Goal: Task Accomplishment & Management: Manage account settings

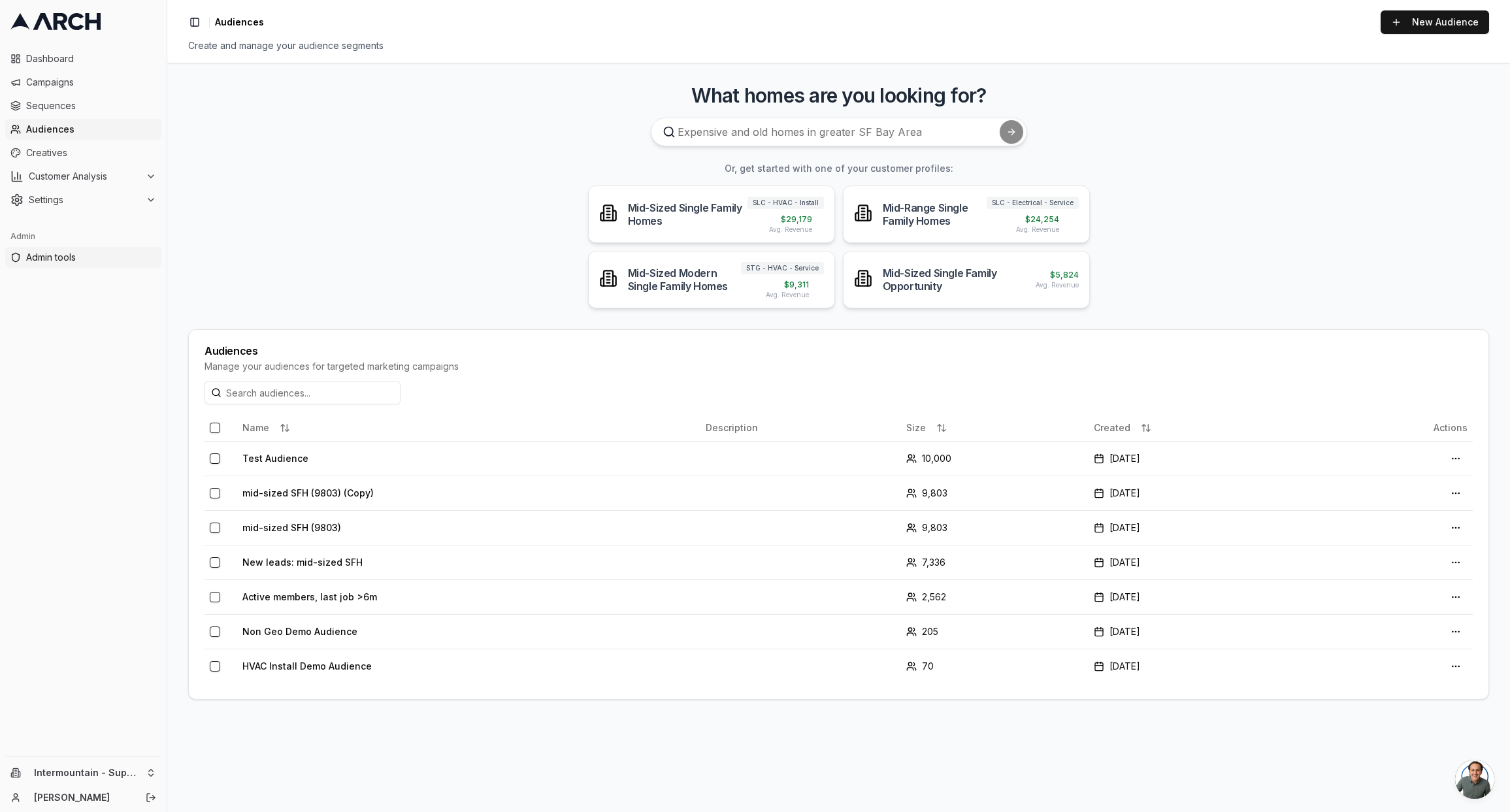
click at [71, 256] on span "Admin tools" at bounding box center [91, 258] width 130 height 13
click at [301, 664] on td "HVAC Install Demo Audience" at bounding box center [469, 666] width 463 height 35
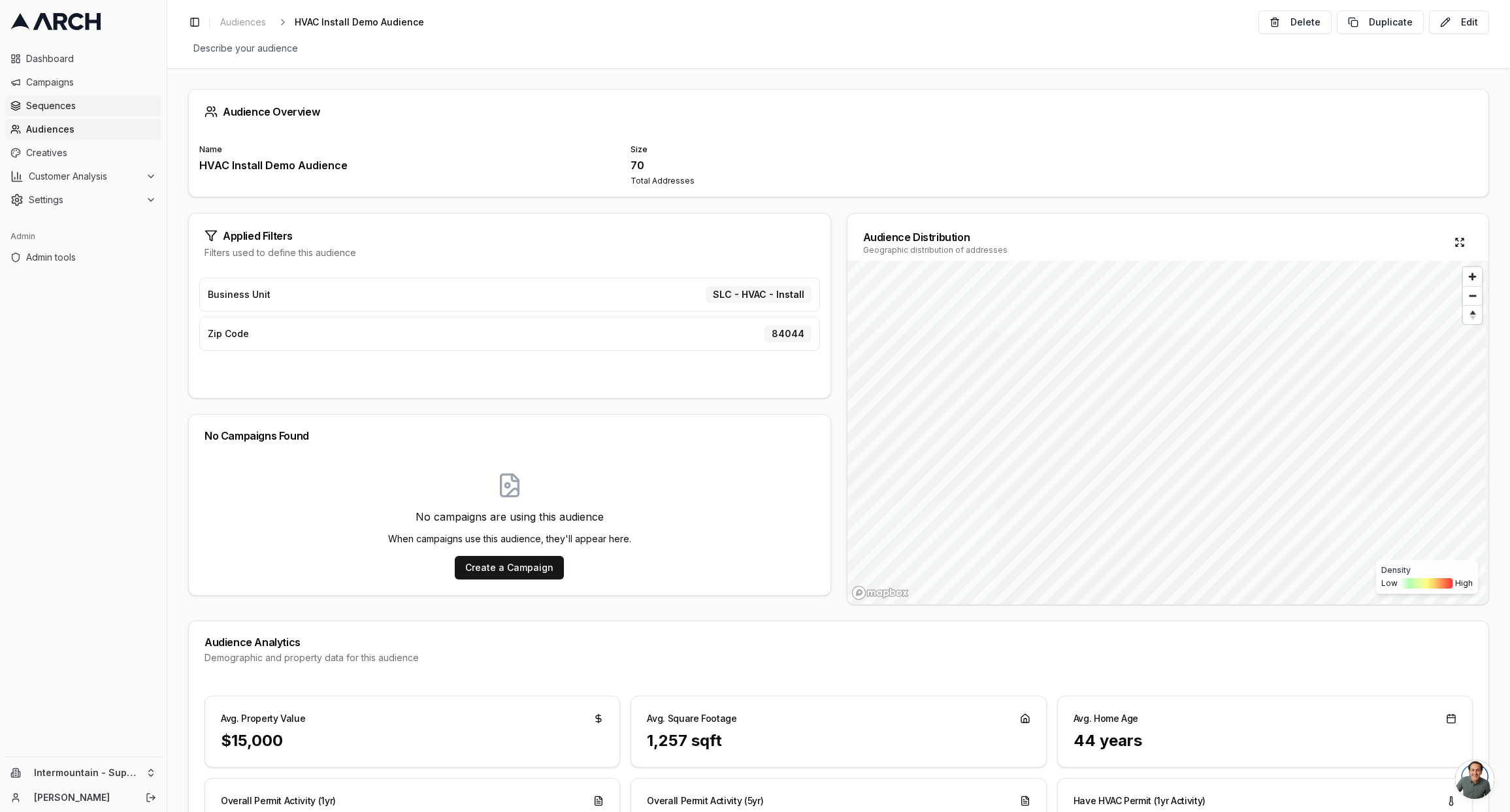
click at [104, 103] on span "Sequences" at bounding box center [91, 106] width 130 height 13
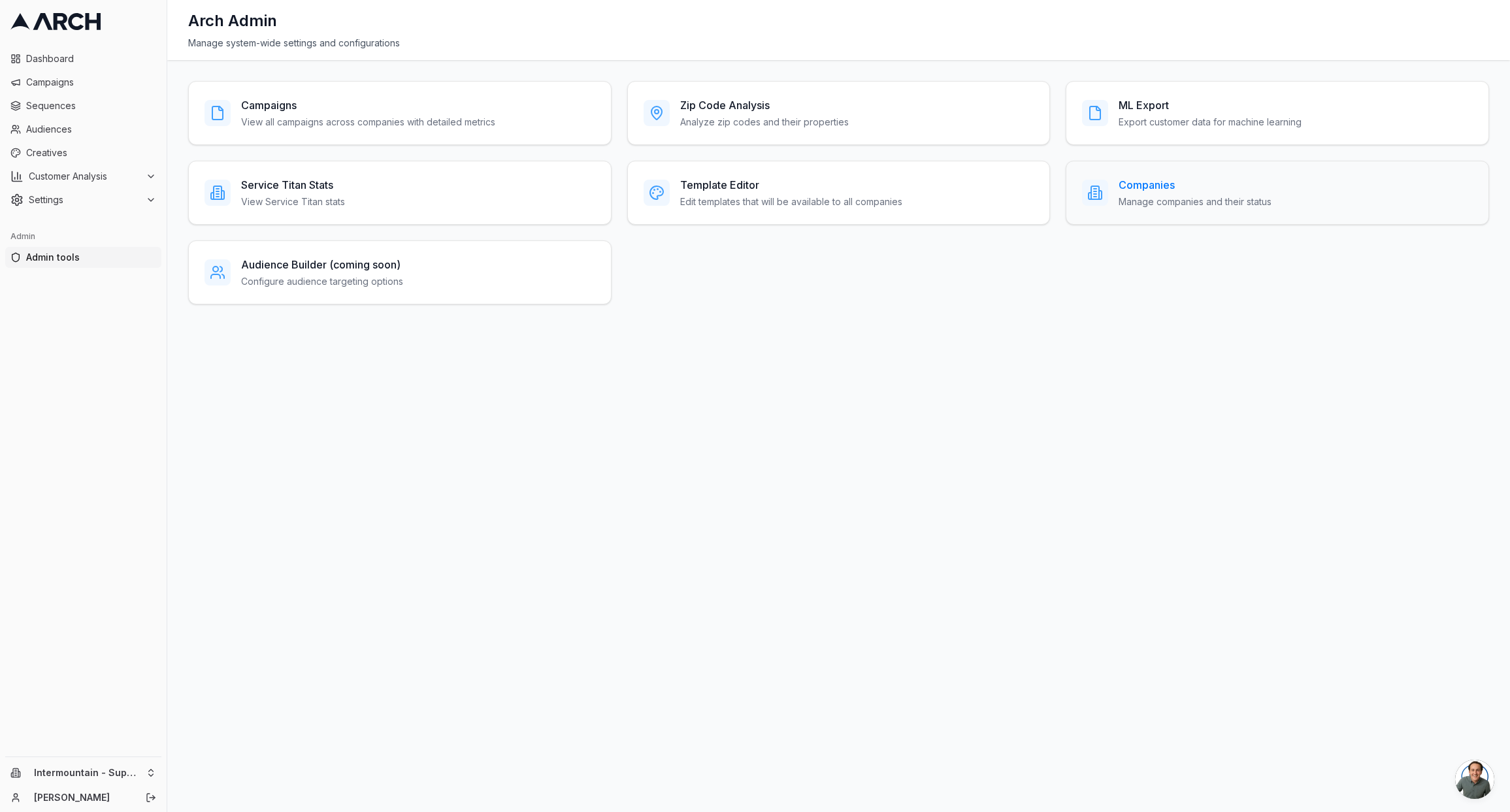
click at [1151, 183] on h3 "Companies" at bounding box center [1195, 185] width 153 height 16
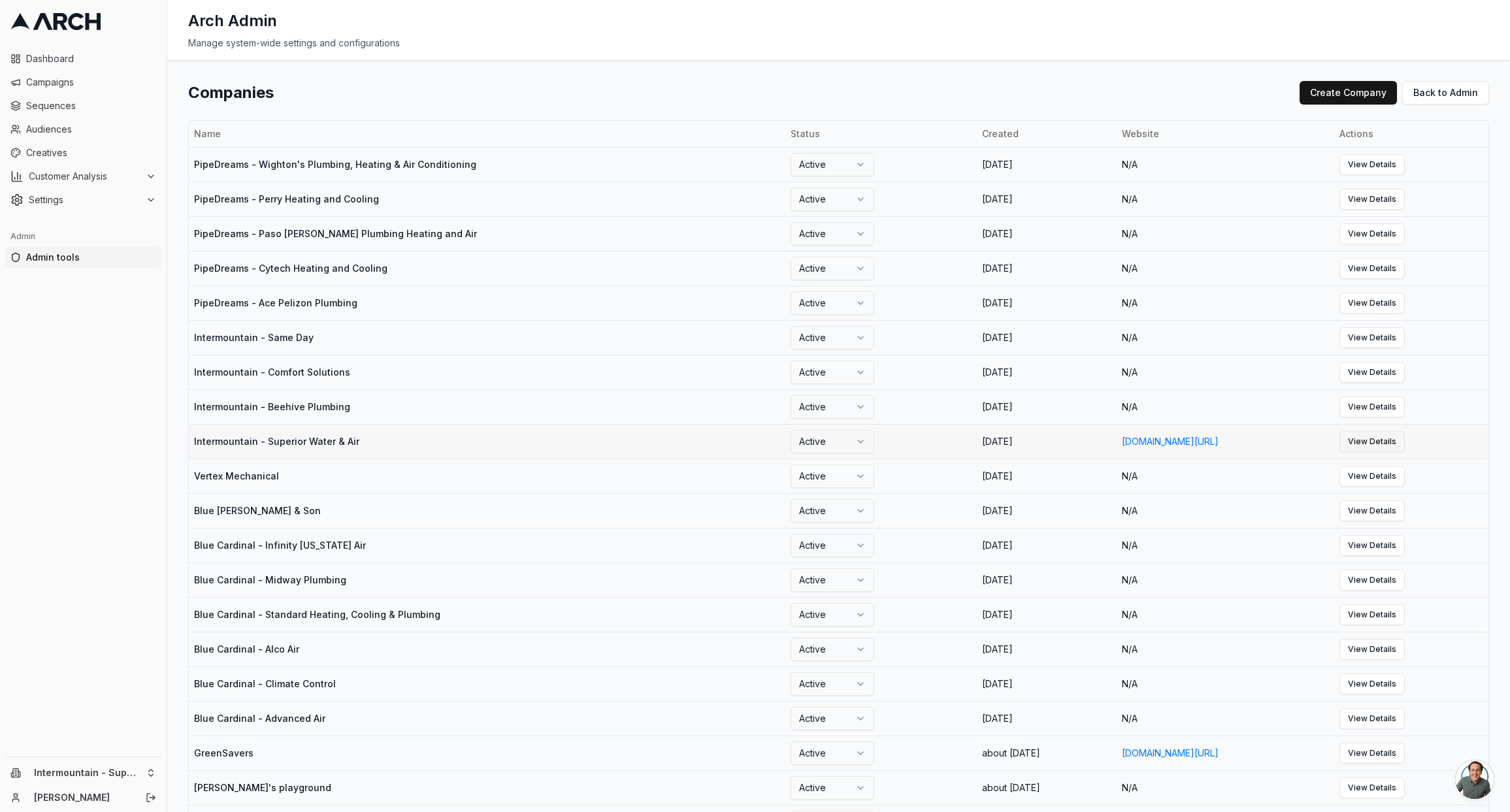
click at [1405, 441] on link "View Details" at bounding box center [1372, 441] width 65 height 21
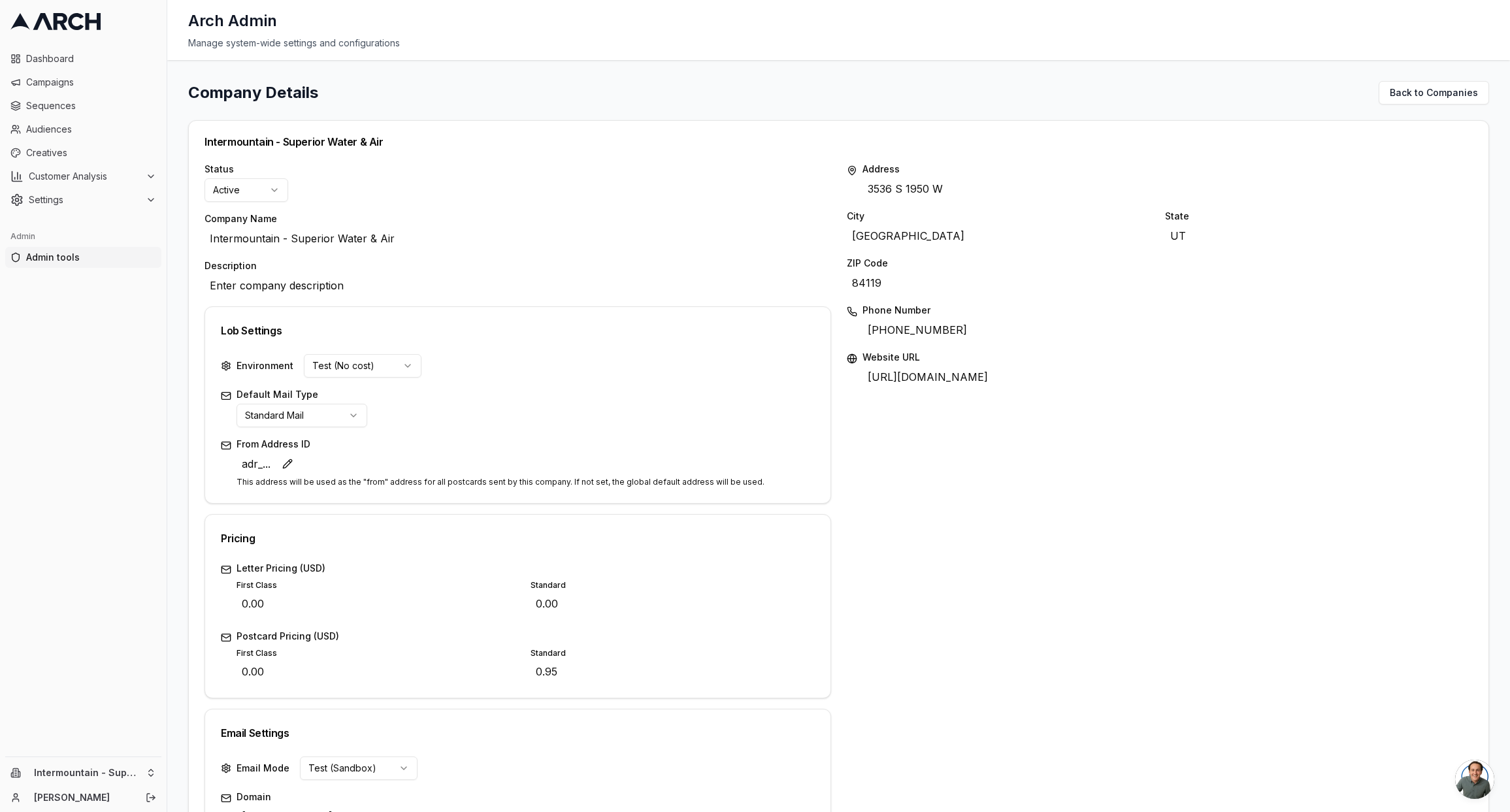
scroll to position [139, 0]
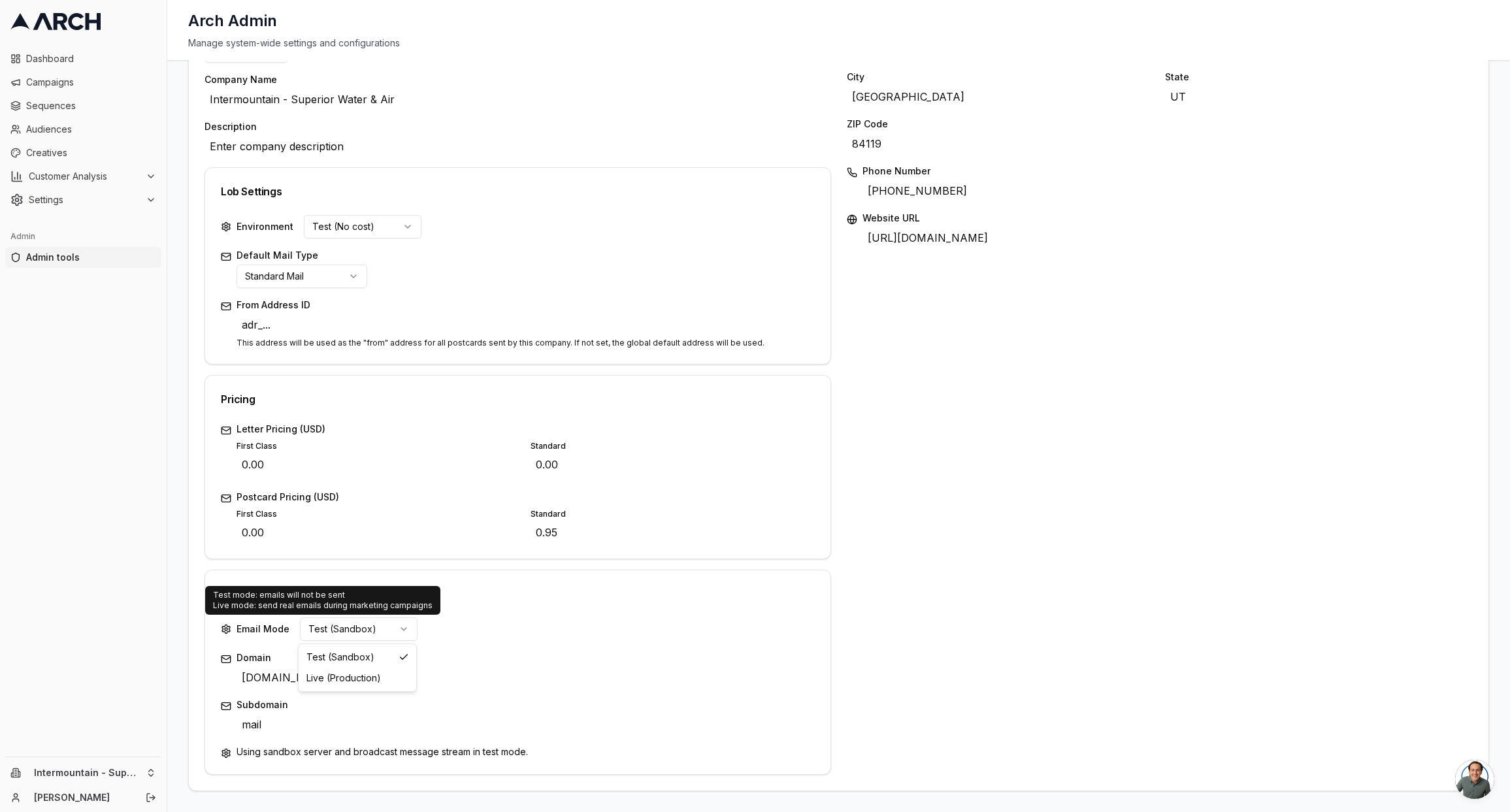
click at [406, 628] on html "Dashboard Campaigns Sequences Audiences Creatives Customer Analysis Settings Ad…" at bounding box center [755, 406] width 1510 height 812
click at [468, 621] on html "Dashboard Campaigns Sequences Audiences Creatives Customer Analysis Settings Ad…" at bounding box center [755, 406] width 1510 height 812
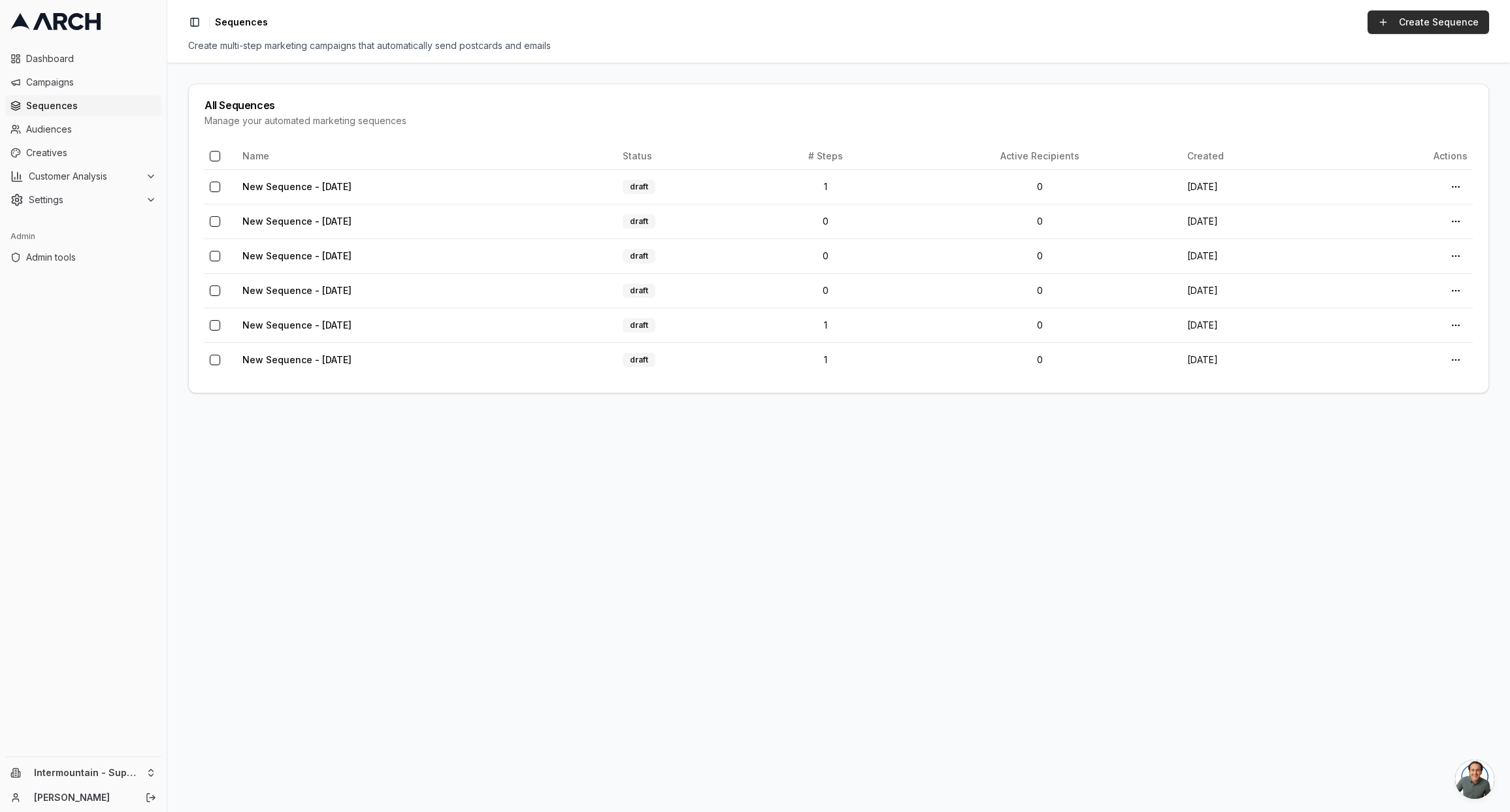
click at [1473, 18] on link "Create Sequence" at bounding box center [1428, 22] width 122 height 24
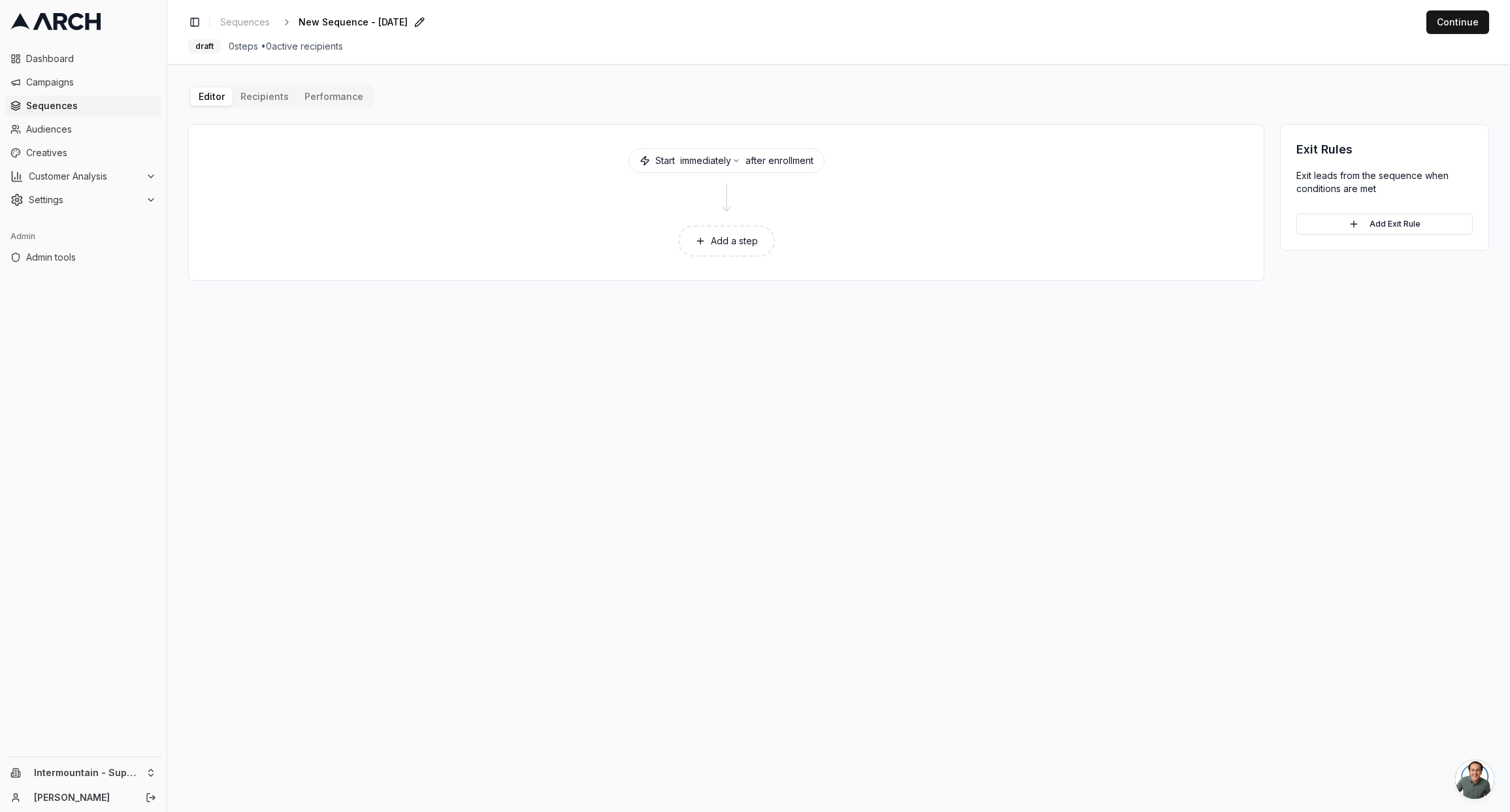
click at [375, 26] on span "New Sequence - [DATE]" at bounding box center [353, 22] width 109 height 13
type input "Demo email sequence"
click at [734, 234] on button "Add a step" at bounding box center [727, 241] width 97 height 31
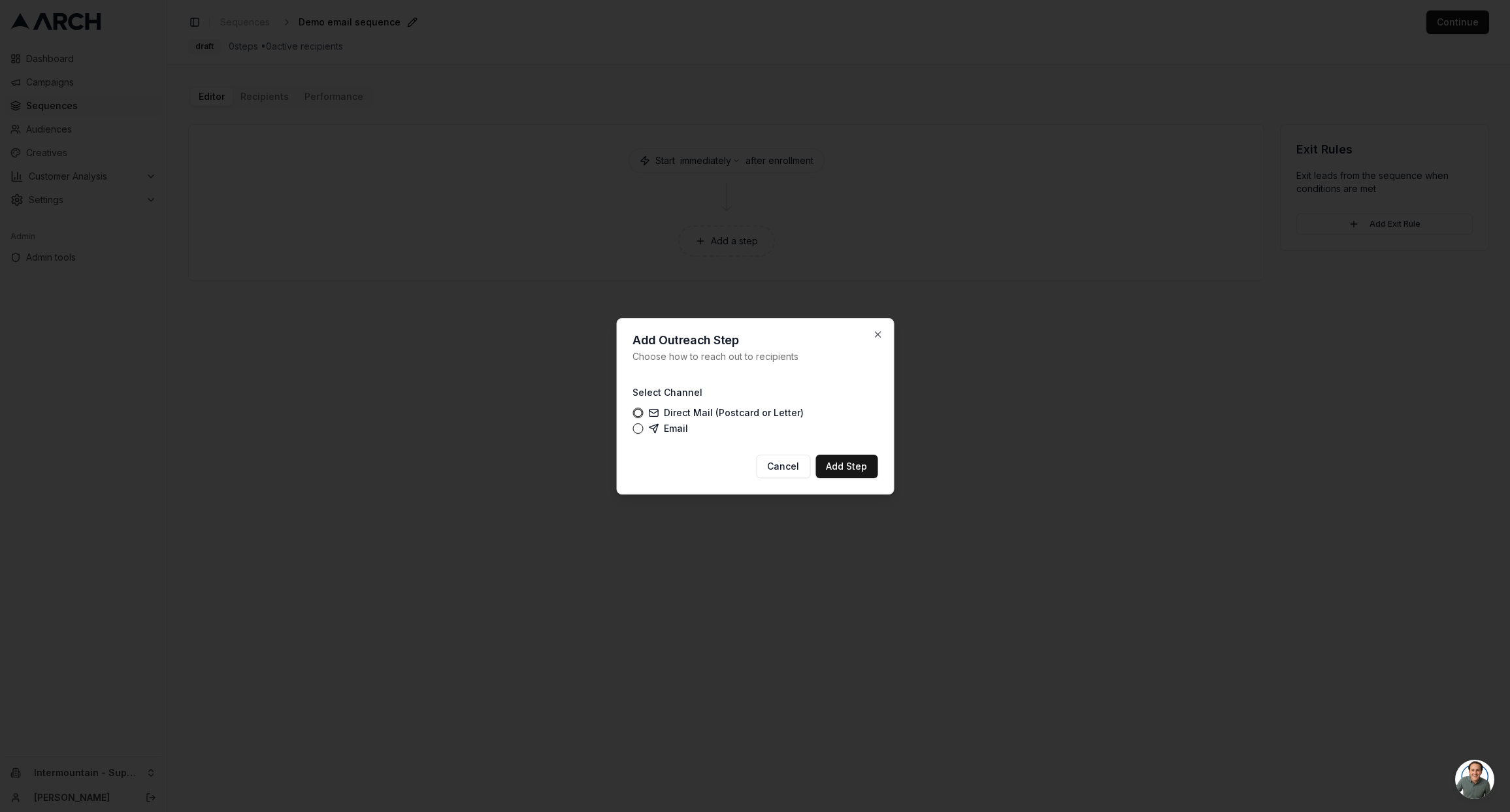
click at [686, 423] on label "Email" at bounding box center [668, 428] width 40 height 10
click at [643, 423] on button "Email" at bounding box center [638, 428] width 10 height 10
click at [855, 464] on button "Add Step" at bounding box center [846, 466] width 62 height 24
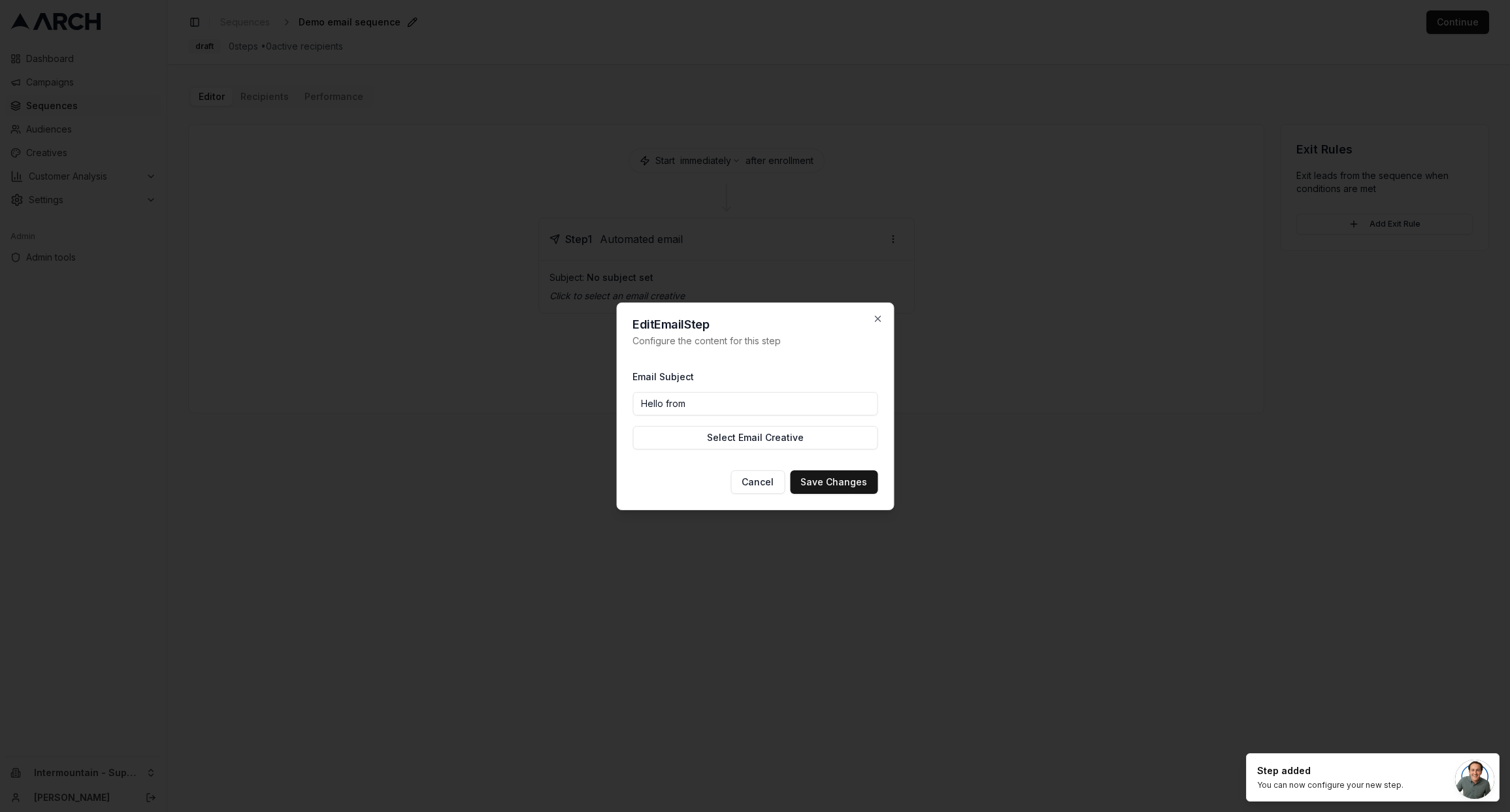
type input "Hello from Superior Water and Air"
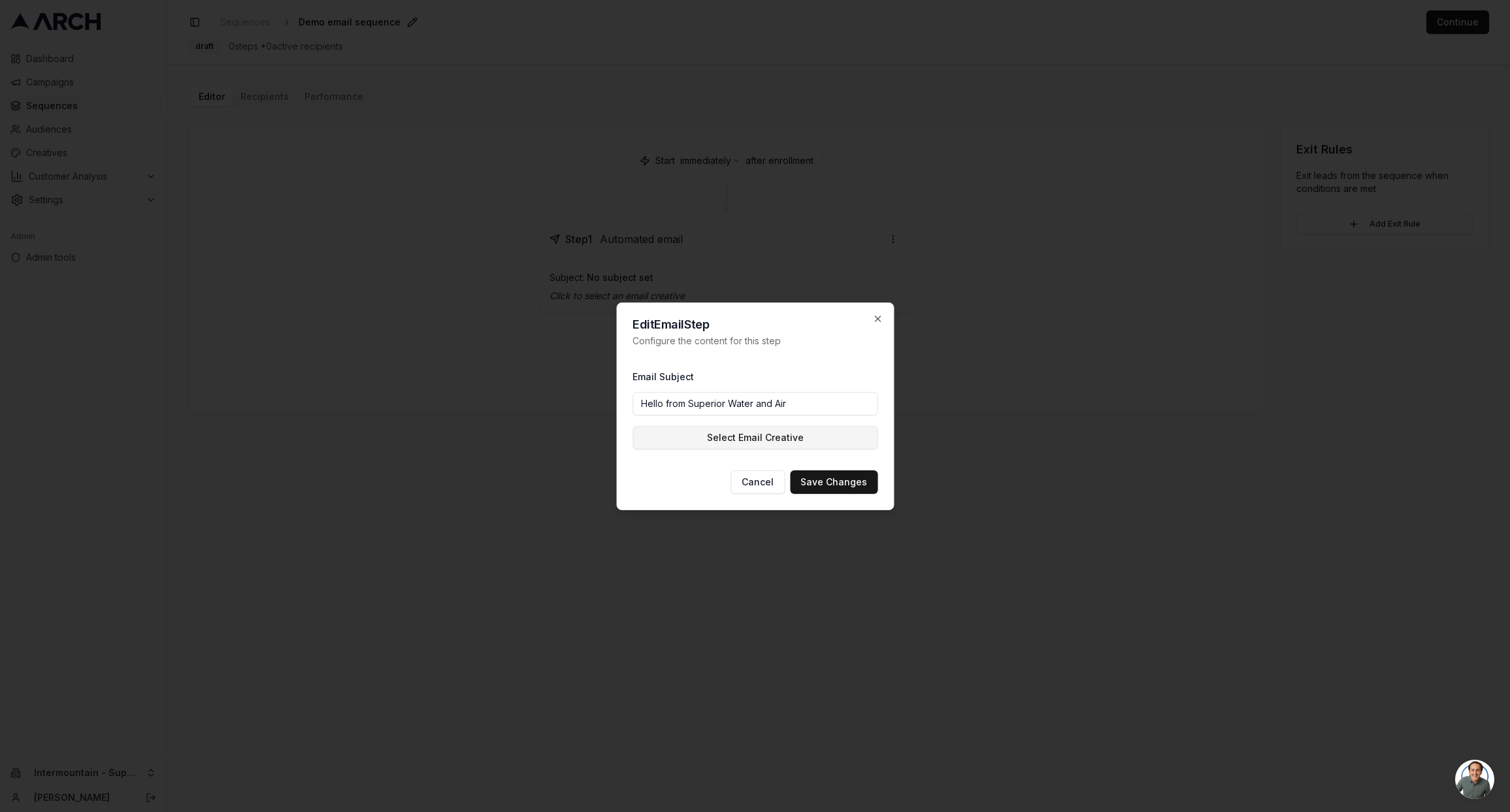
click at [783, 443] on button "Select Email Creative" at bounding box center [755, 437] width 245 height 24
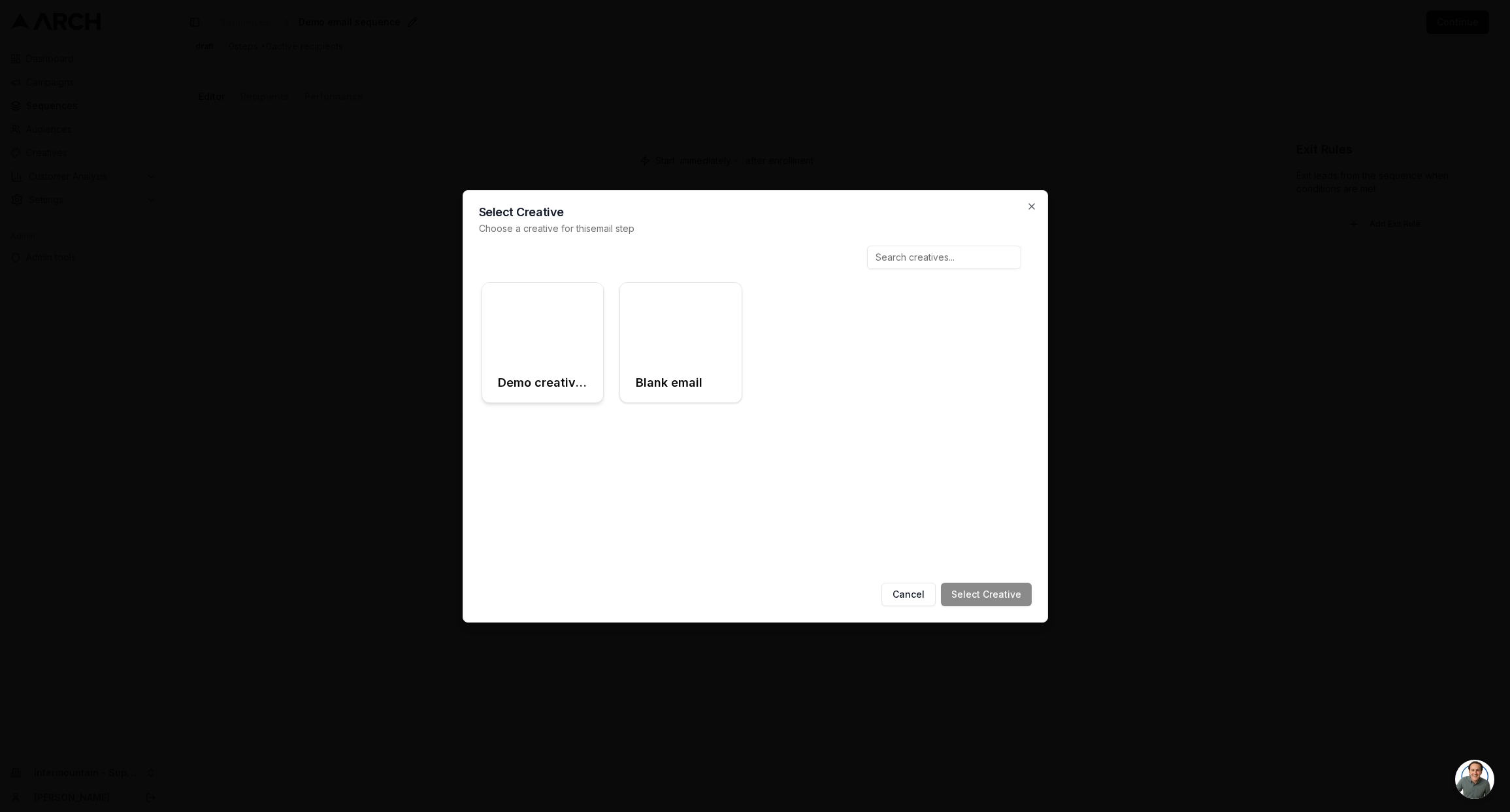
click at [578, 302] on div at bounding box center [543, 324] width 122 height 81
click at [998, 609] on div "Select Creative Choose a creative for this email step Demo creative for email m…" at bounding box center [755, 406] width 585 height 432
click at [998, 596] on button "Select Creative" at bounding box center [986, 594] width 91 height 24
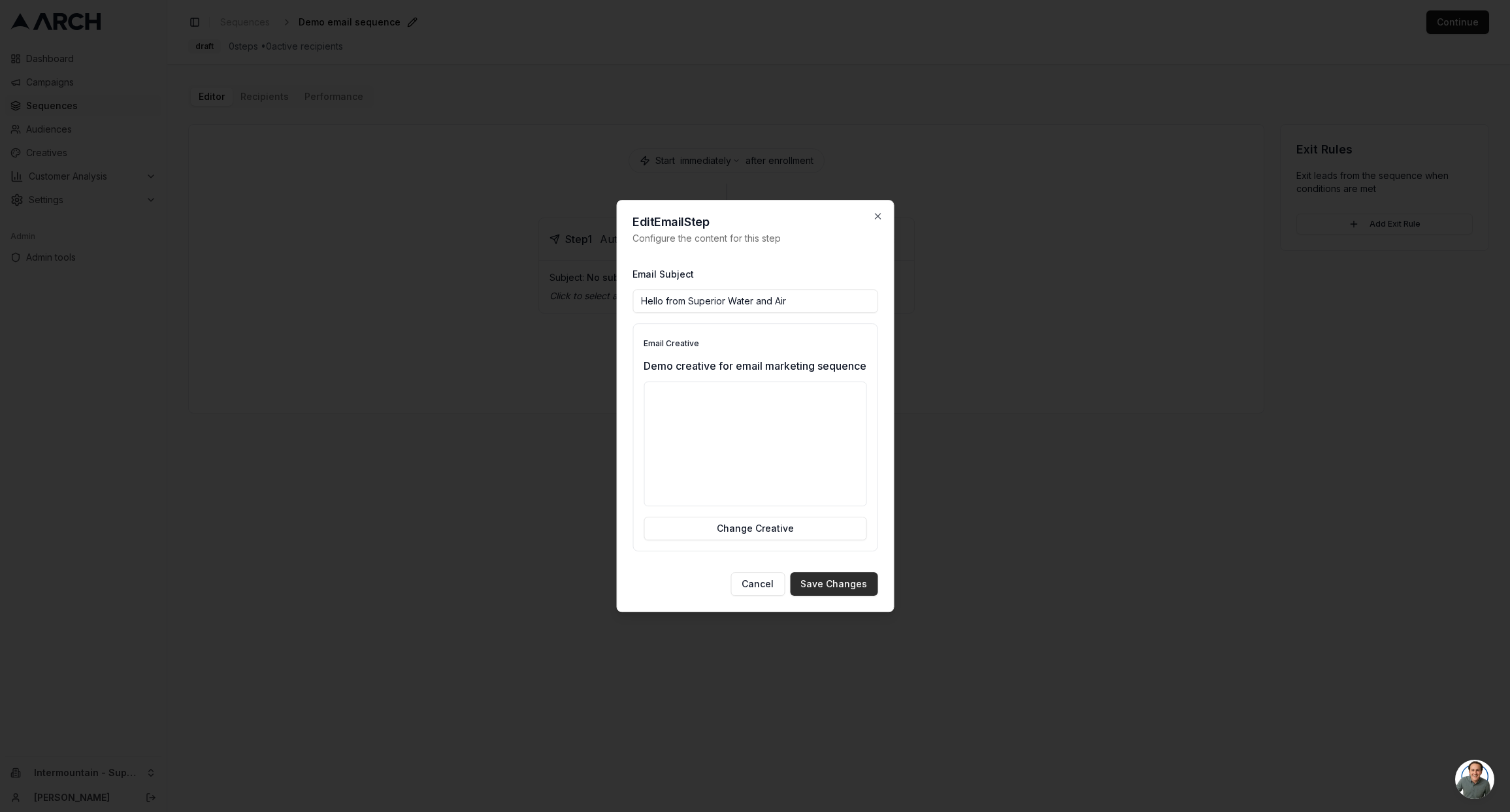
click at [838, 590] on button "Save Changes" at bounding box center [834, 584] width 88 height 24
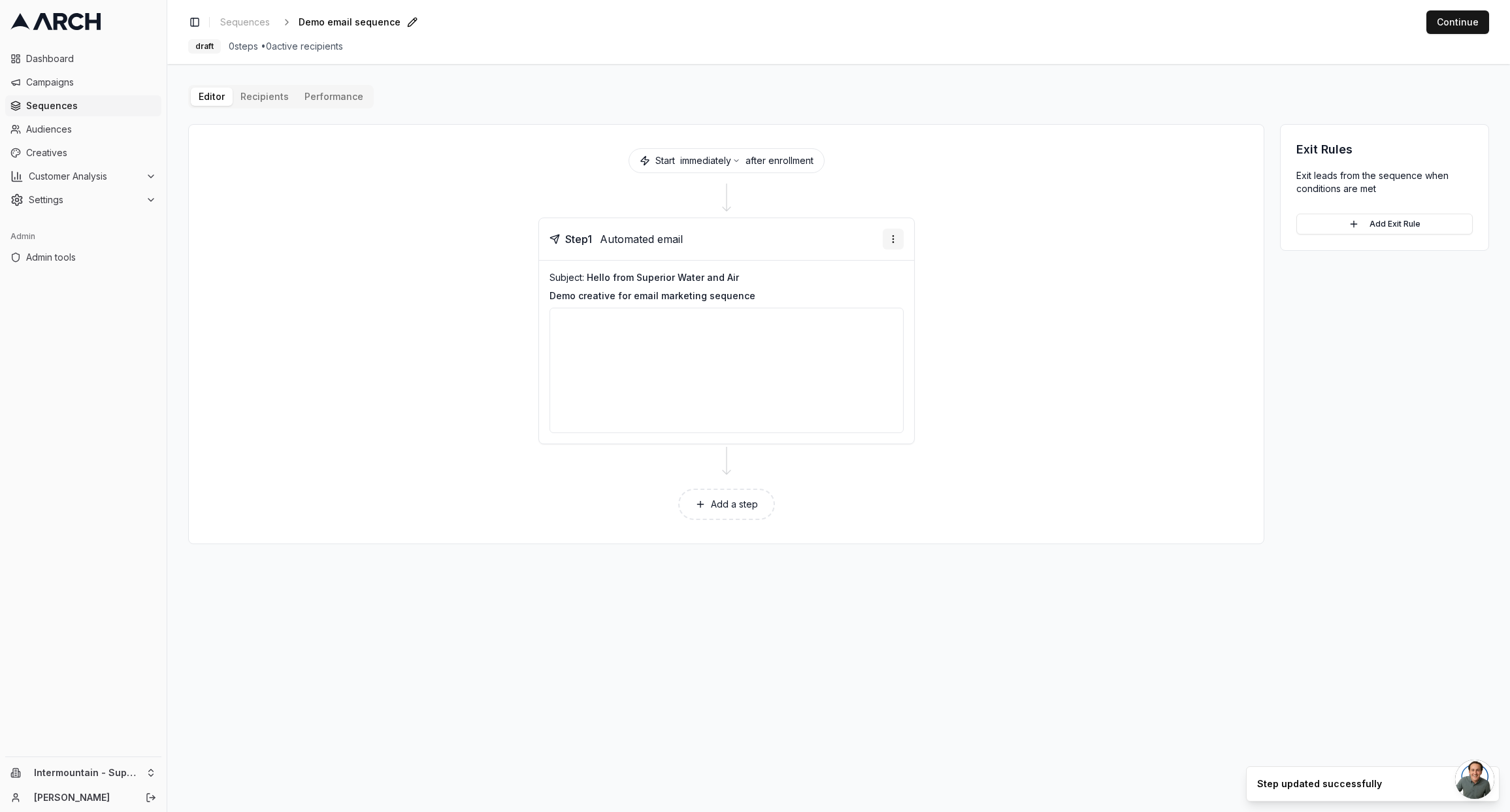
click at [893, 246] on html "Dashboard Campaigns Sequences Audiences Creatives Customer Analysis Settings Ad…" at bounding box center [755, 406] width 1510 height 812
click at [878, 288] on div "Send email preview" at bounding box center [853, 287] width 96 height 21
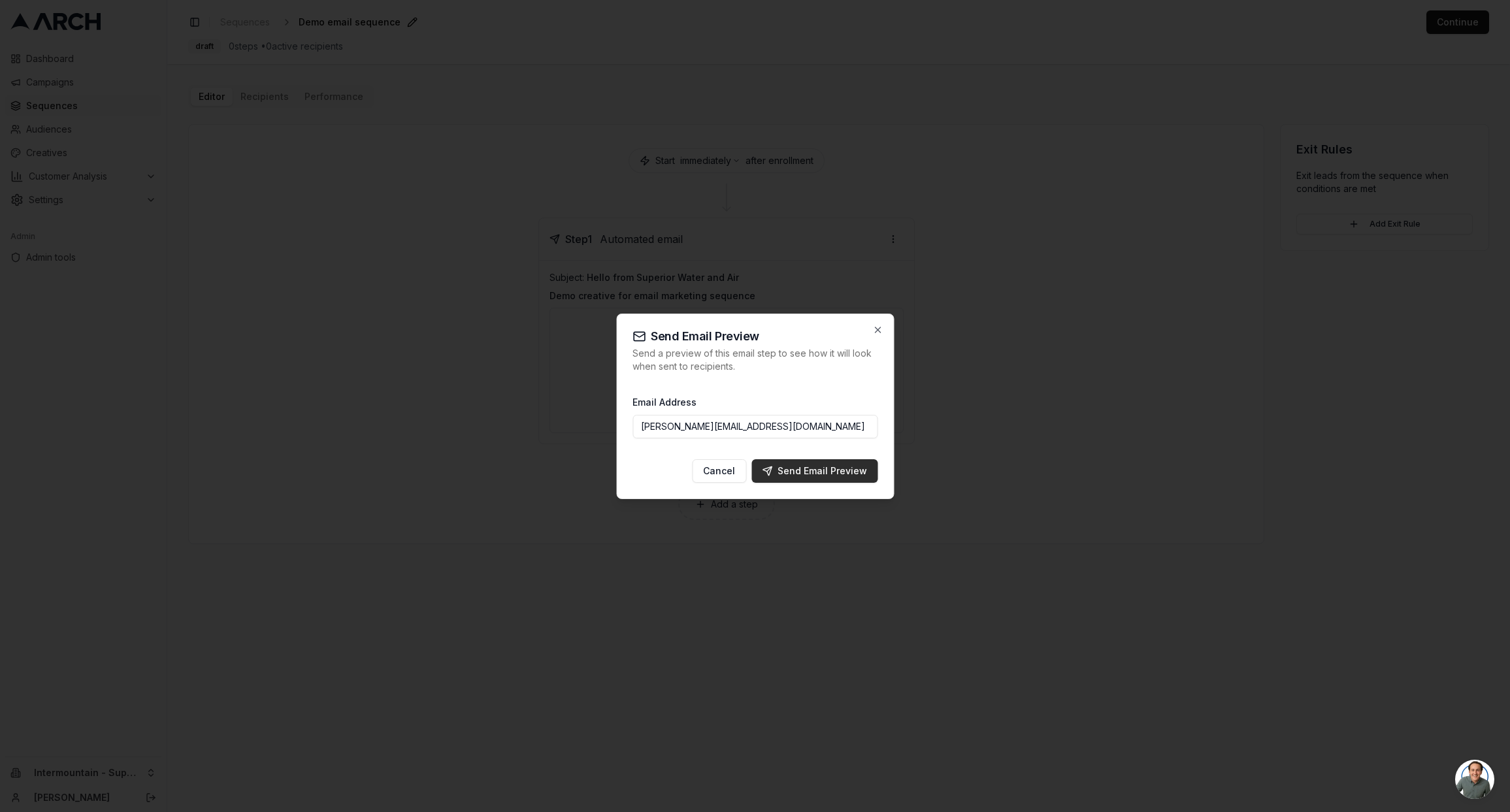
click at [825, 471] on div "Send Email Preview" at bounding box center [814, 471] width 105 height 13
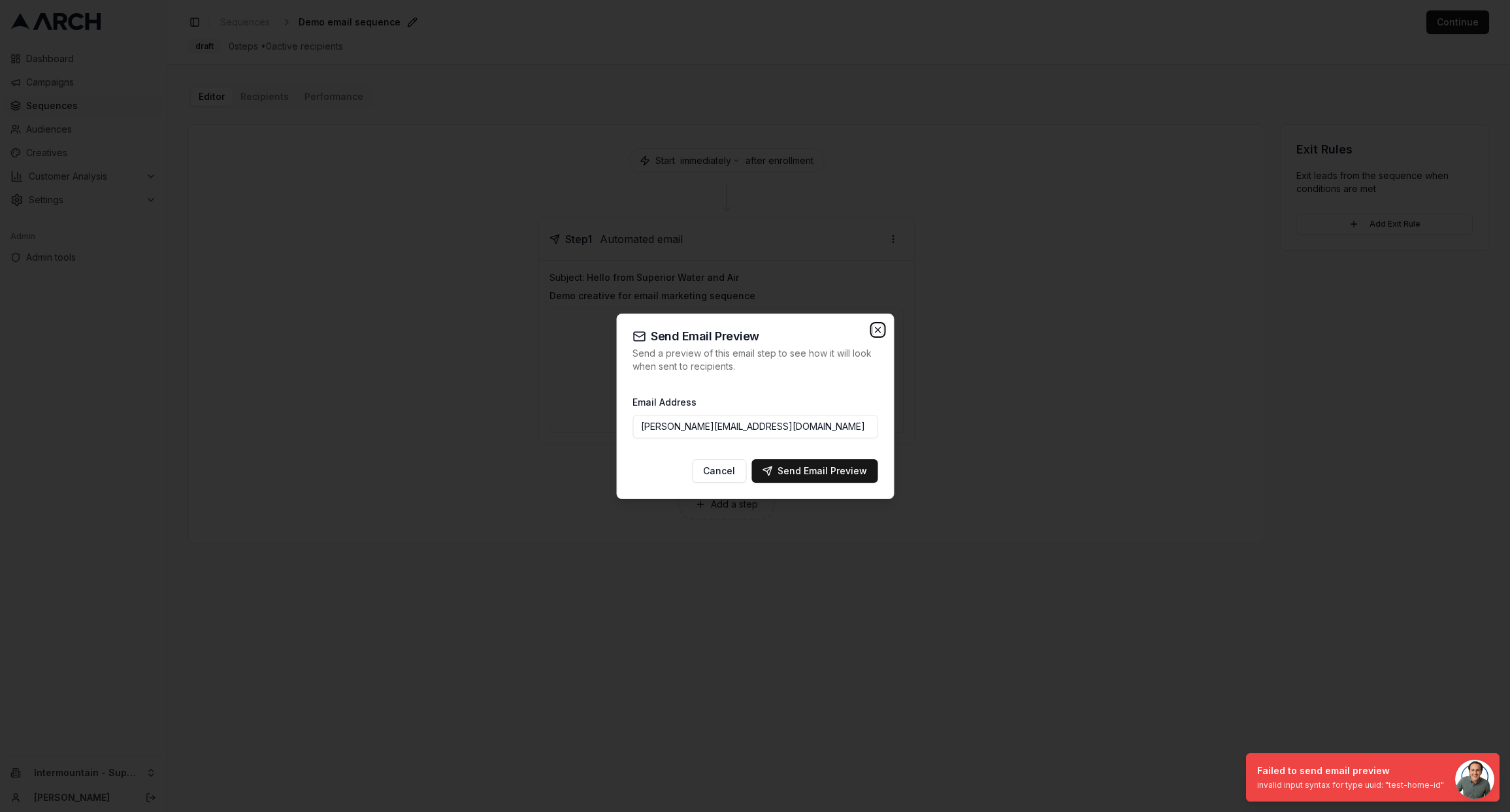
click at [880, 333] on icon "button" at bounding box center [878, 330] width 10 height 10
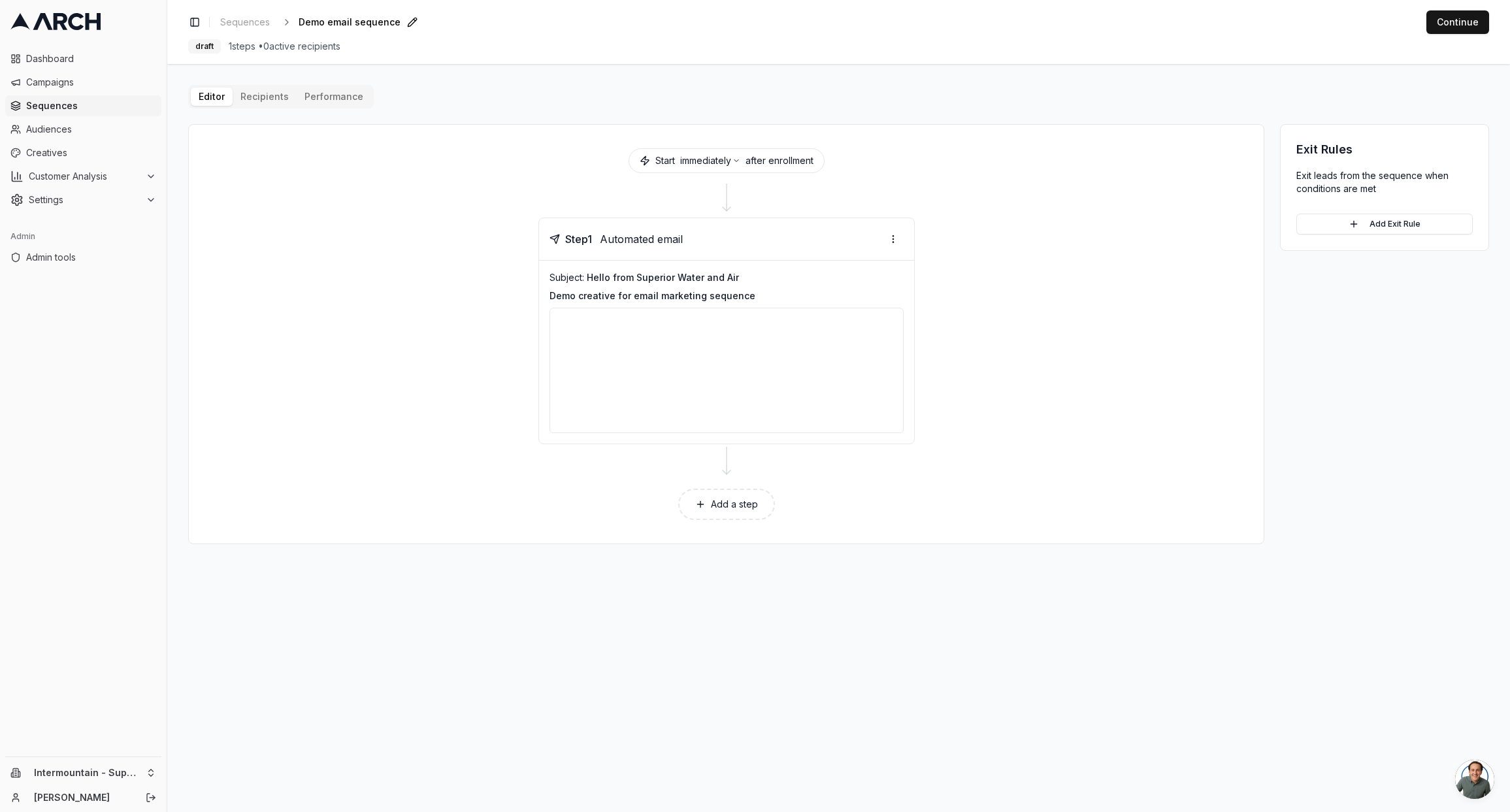
click at [262, 97] on div "Editor Recipients Performance Start immediately after enrollment Step 1 Automat…" at bounding box center [838, 314] width 1301 height 459
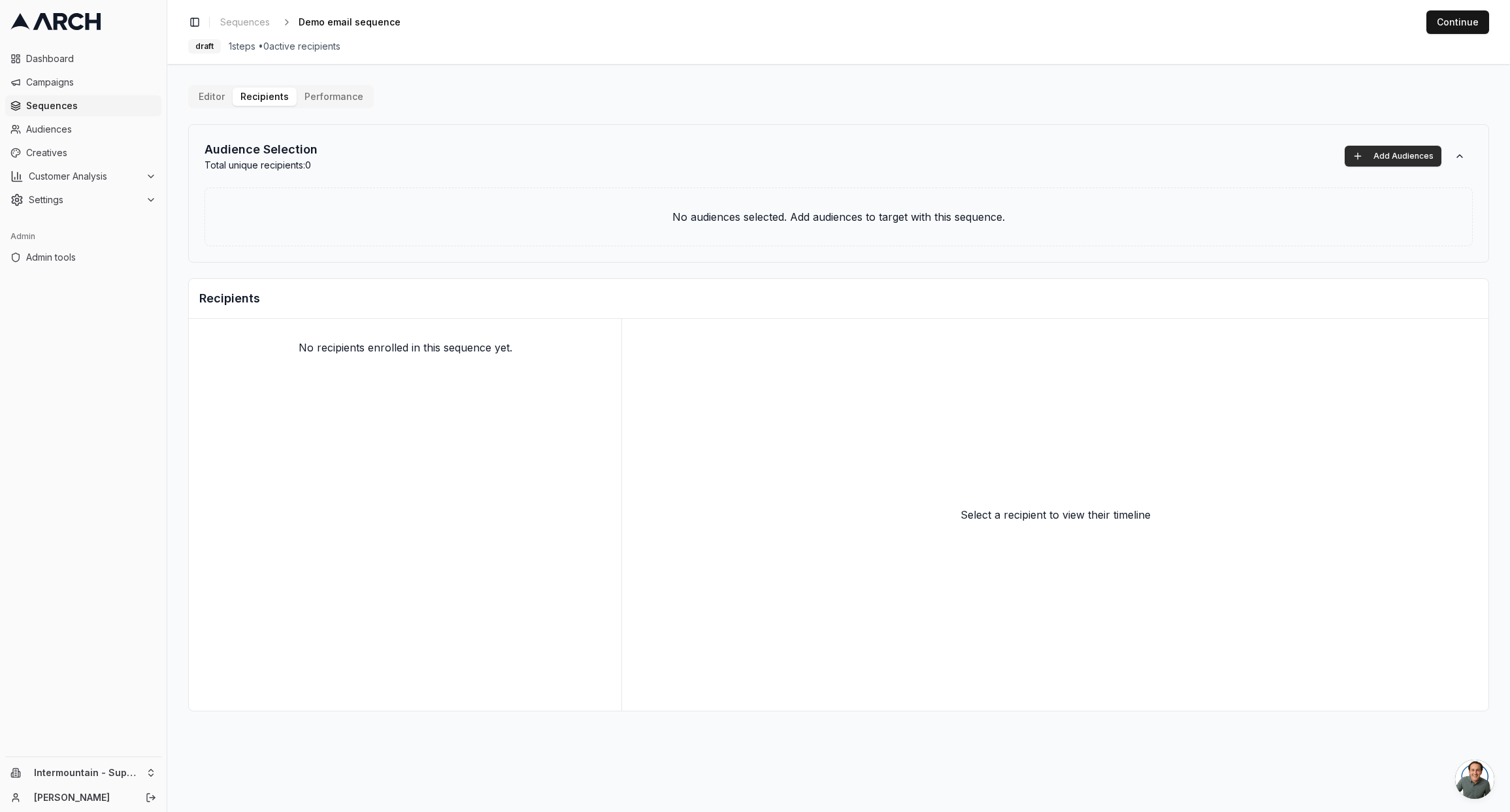
click at [1394, 150] on button "Add Audiences" at bounding box center [1393, 156] width 97 height 21
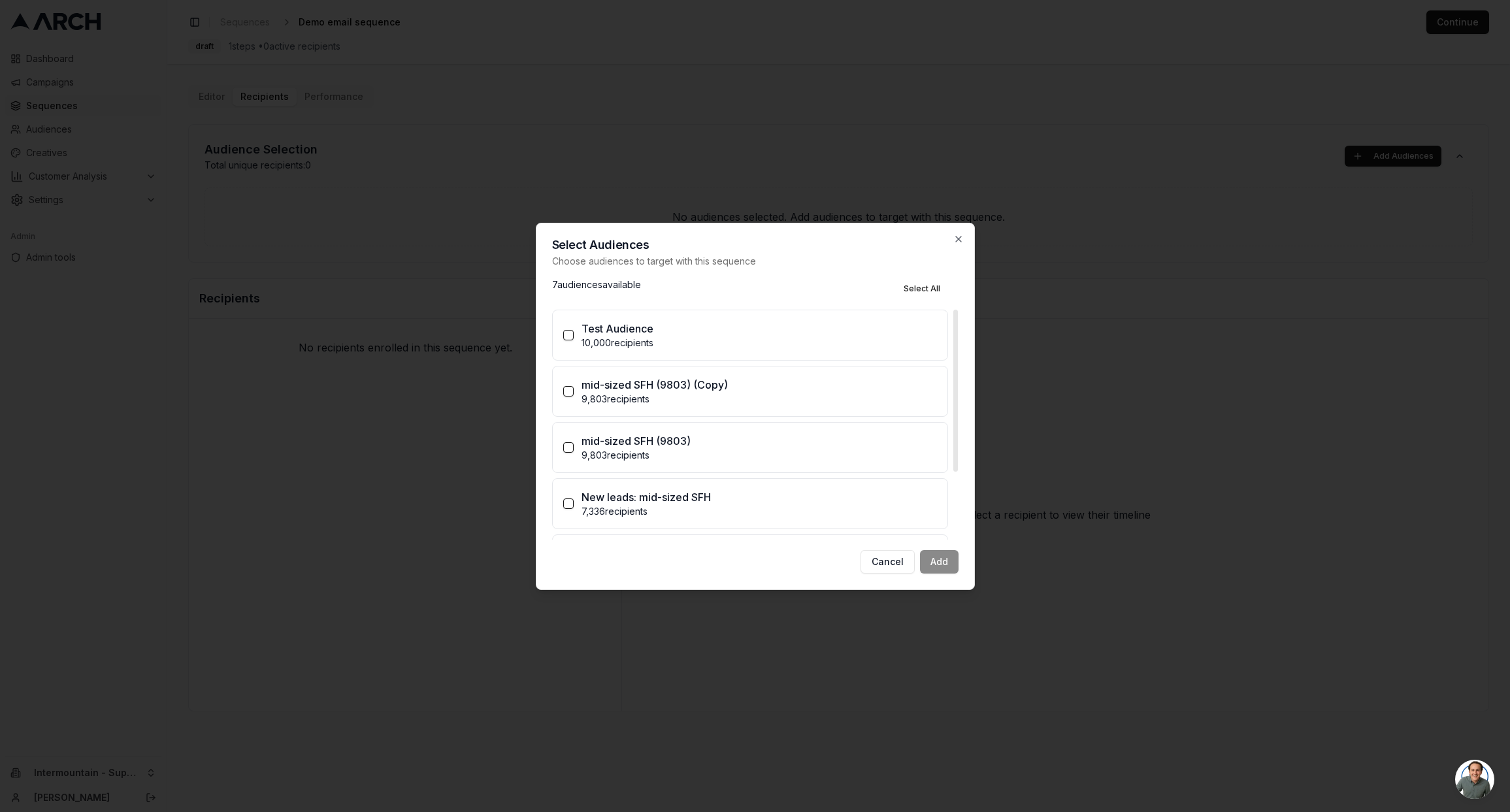
scroll to position [158, 0]
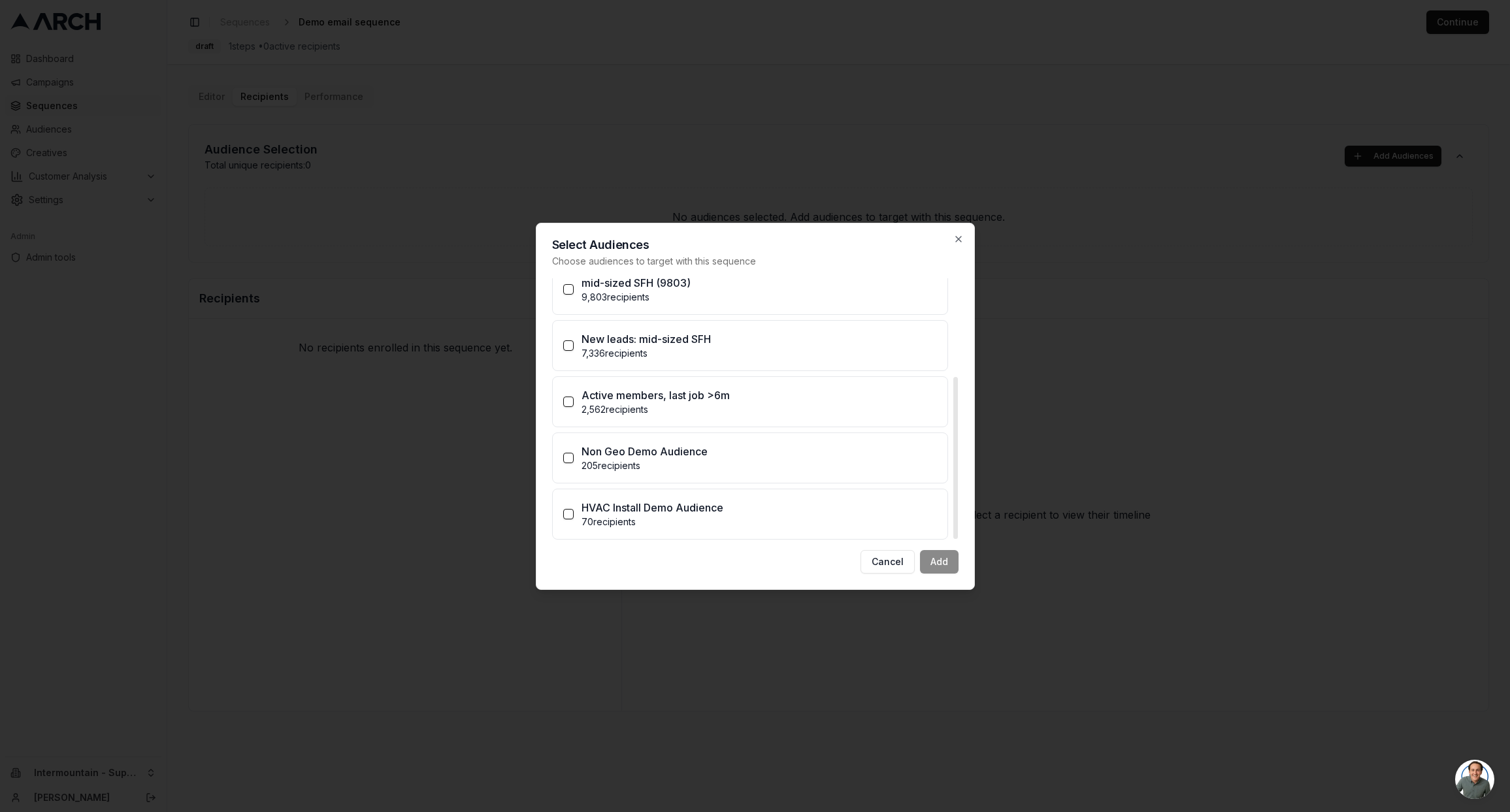
click at [719, 514] on p "HVAC Install Demo Audience" at bounding box center [652, 507] width 142 height 16
click at [574, 514] on button "HVAC Install Demo Audience 70 recipients" at bounding box center [568, 514] width 10 height 10
click at [953, 565] on button "Add (1)" at bounding box center [934, 562] width 49 height 24
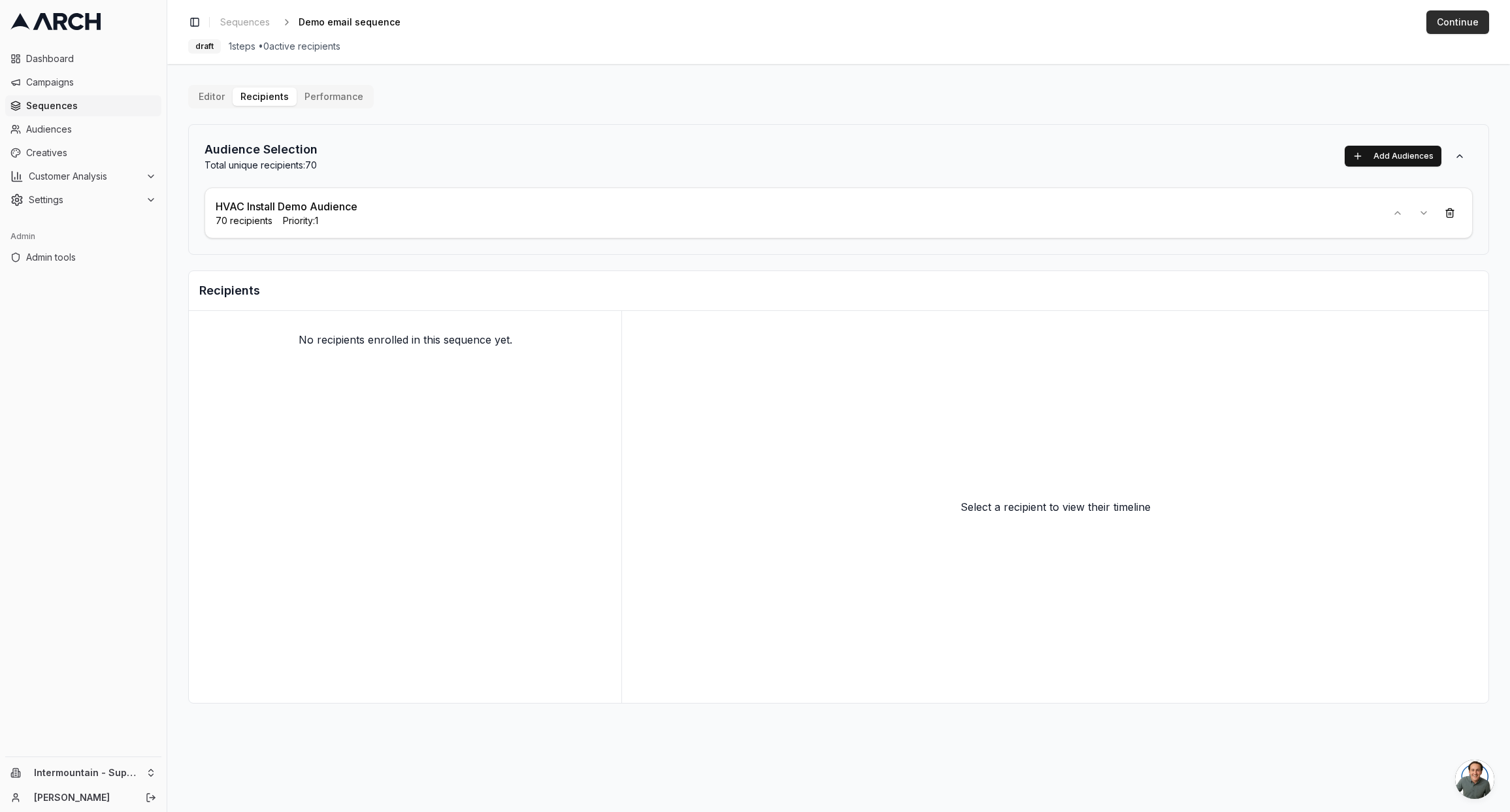
click at [1472, 26] on button "Continue" at bounding box center [1458, 22] width 63 height 24
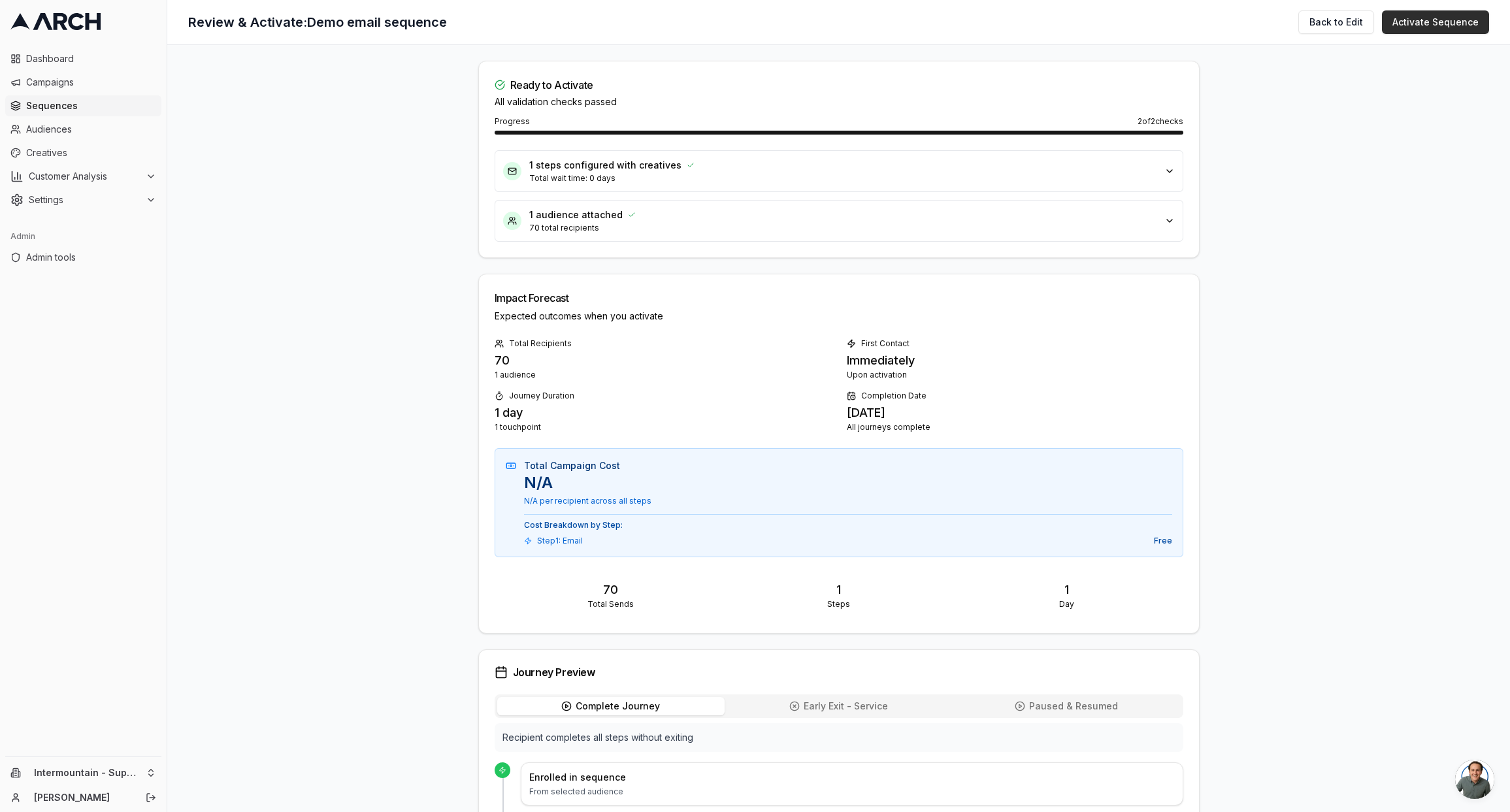
click at [1437, 25] on button "Activate Sequence" at bounding box center [1435, 22] width 107 height 24
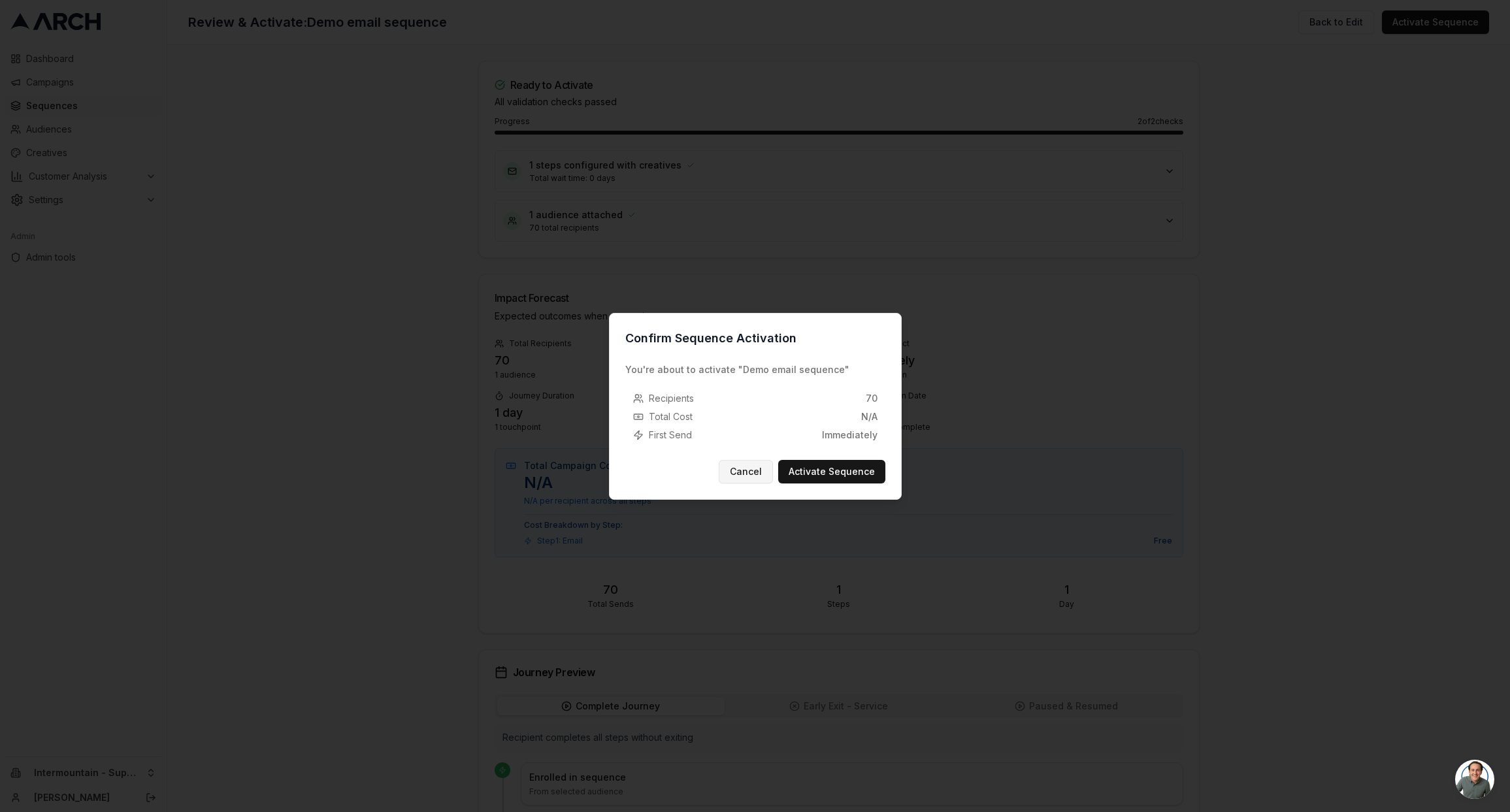
click at [746, 477] on button "Cancel" at bounding box center [746, 471] width 54 height 24
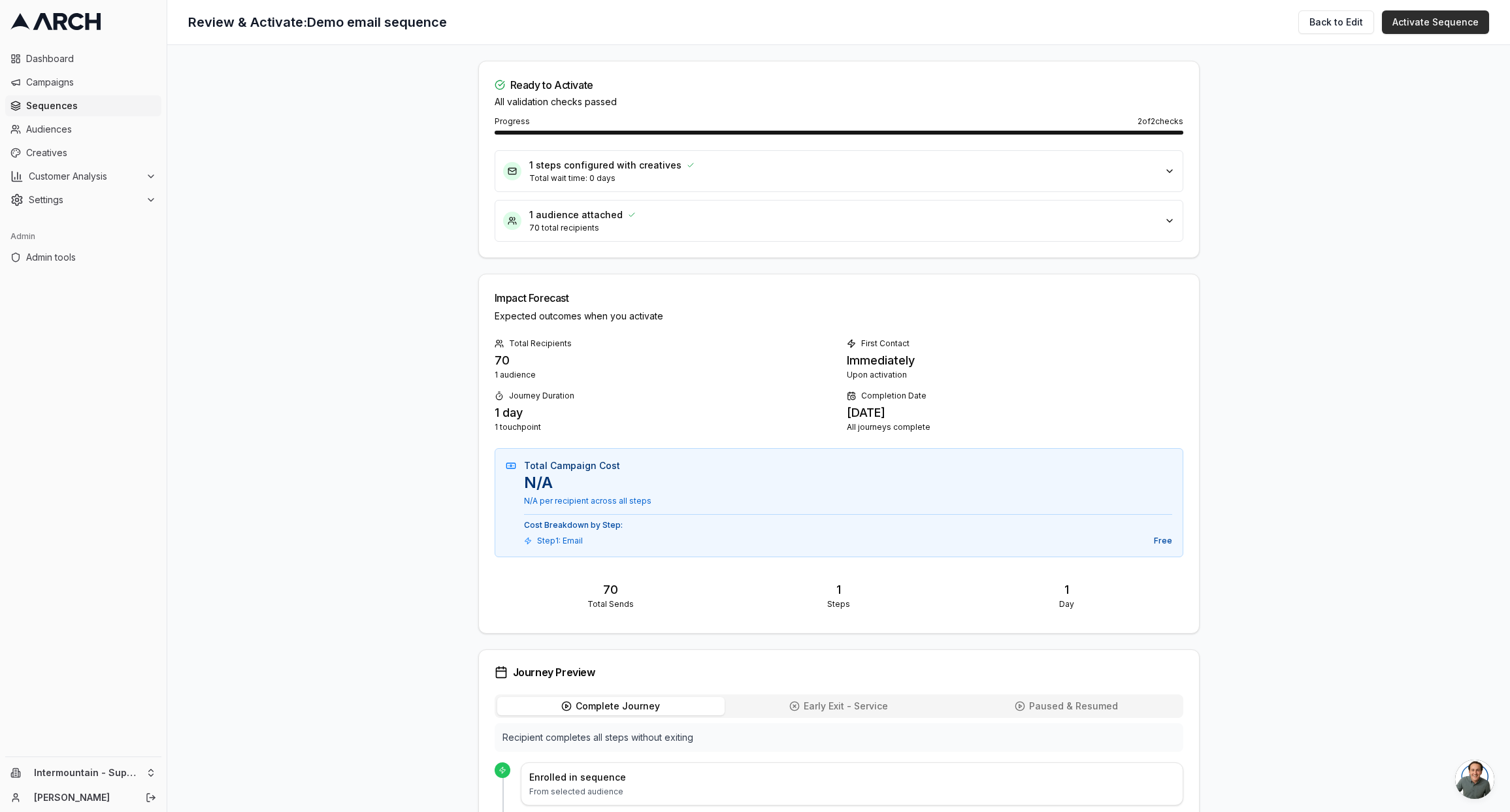
click at [1457, 25] on button "Activate Sequence" at bounding box center [1435, 22] width 107 height 24
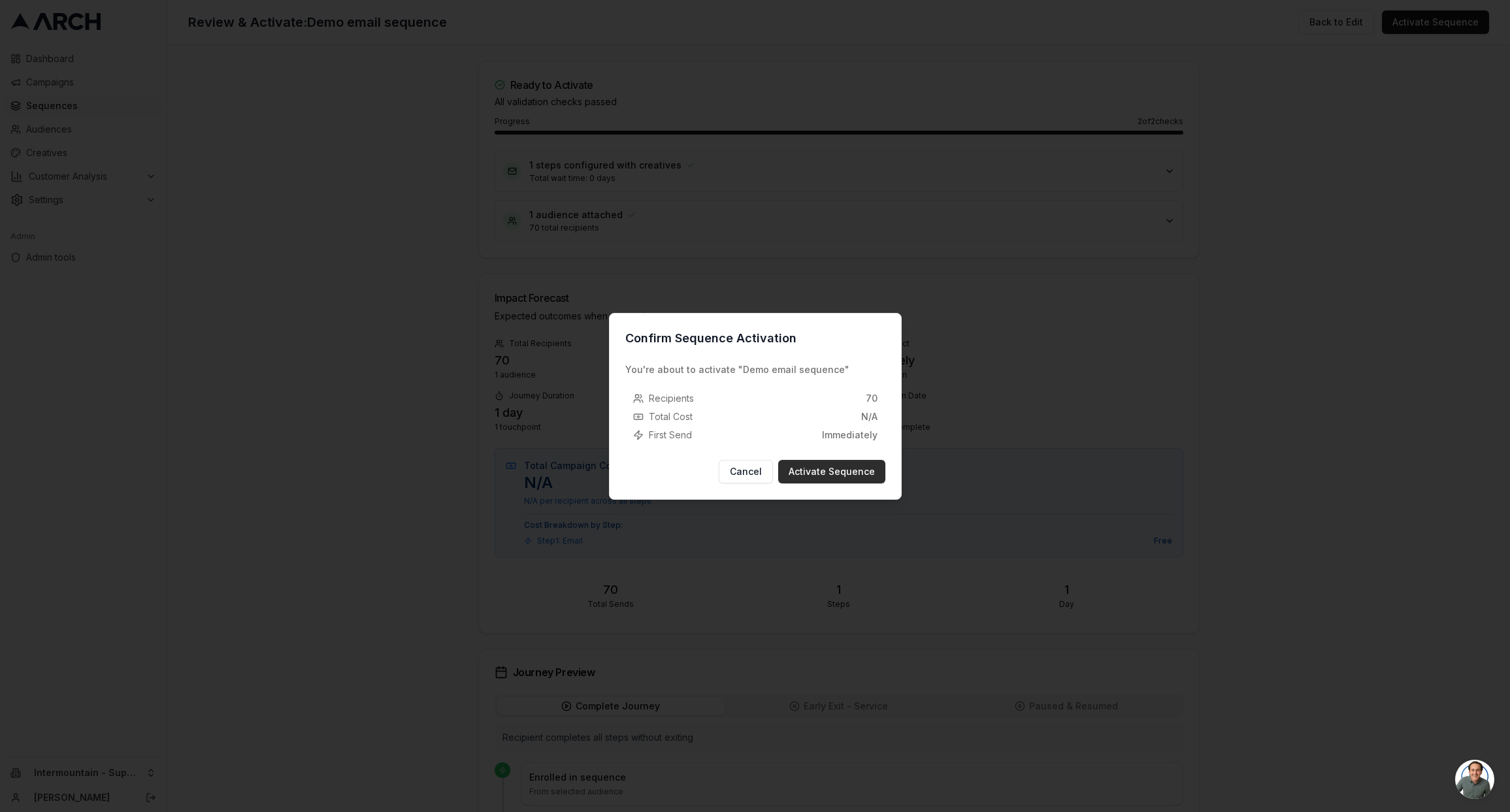
click at [854, 472] on button "Activate Sequence" at bounding box center [832, 471] width 107 height 24
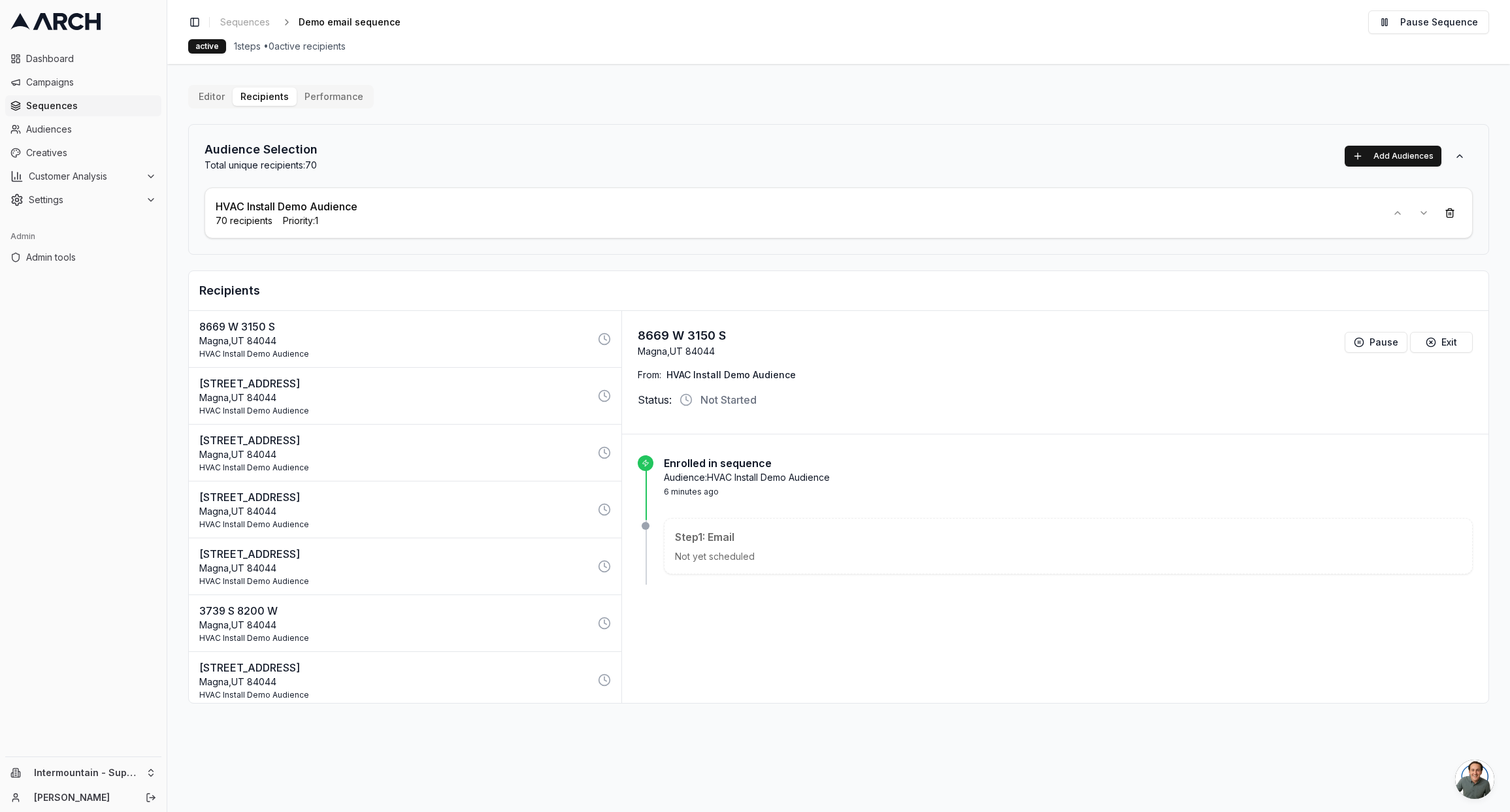
click at [611, 144] on div "Audience Selection Total unique recipients: 70 Add Audiences" at bounding box center [838, 156] width 1268 height 31
click at [257, 12] on div "Toggle Sidebar Sequences Demo email sequence Edit Pause Sequence" at bounding box center [838, 22] width 1301 height 24
click at [257, 24] on span "Sequences" at bounding box center [245, 22] width 50 height 13
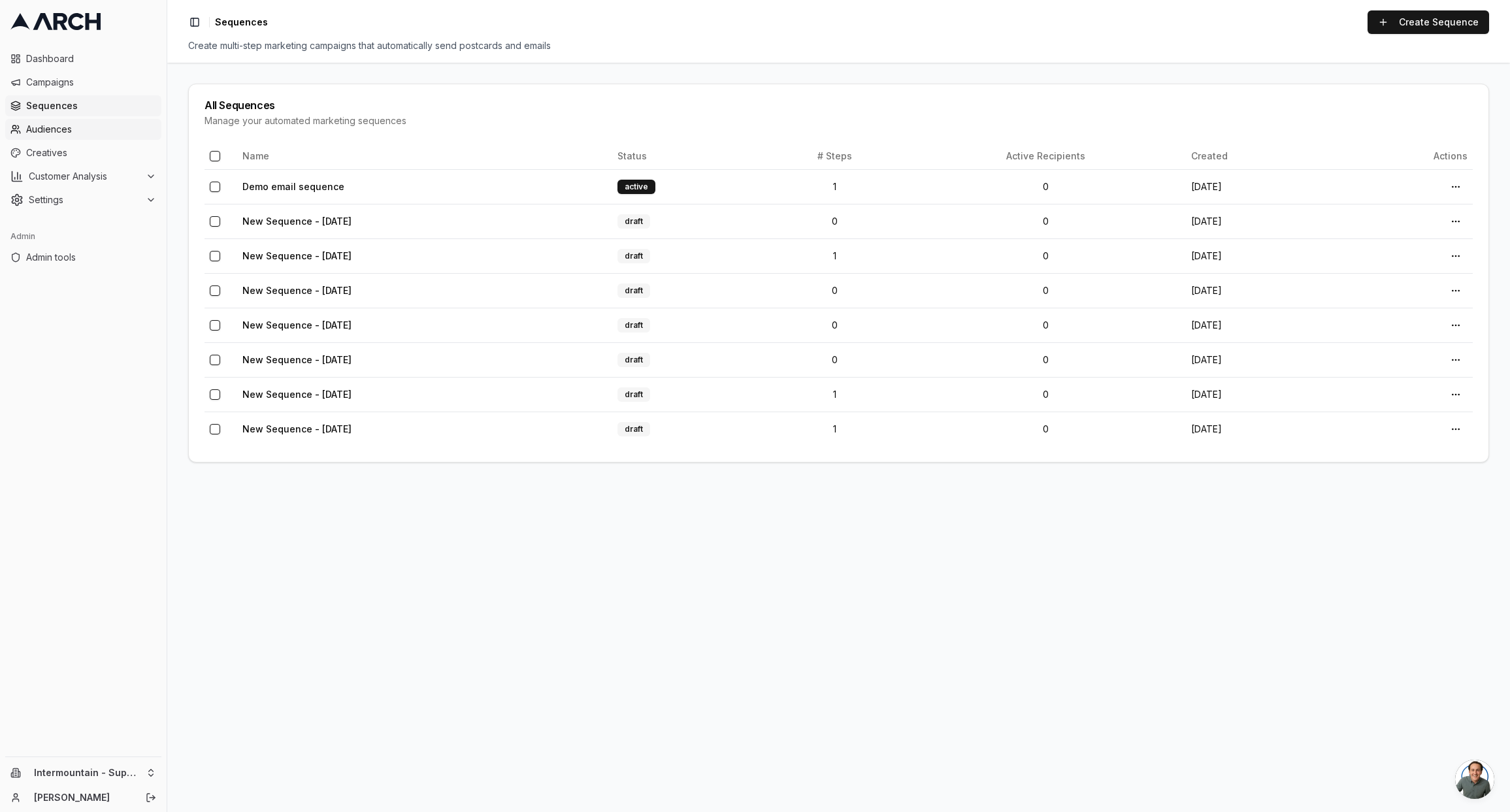
click at [85, 130] on span "Audiences" at bounding box center [91, 129] width 130 height 13
click at [1421, 22] on link "Create Sequence" at bounding box center [1428, 22] width 122 height 24
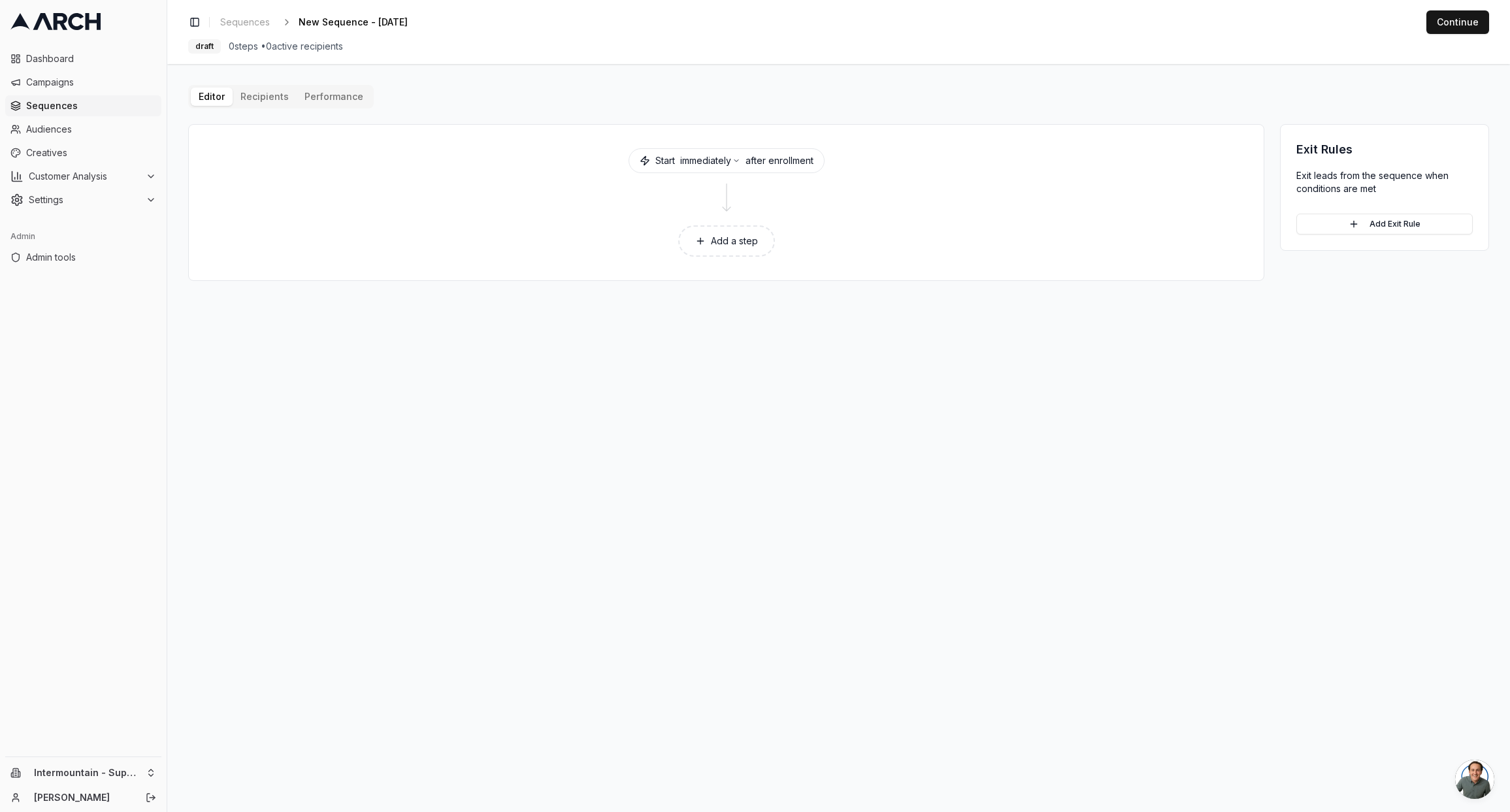
click at [717, 245] on button "Add a step" at bounding box center [727, 241] width 97 height 31
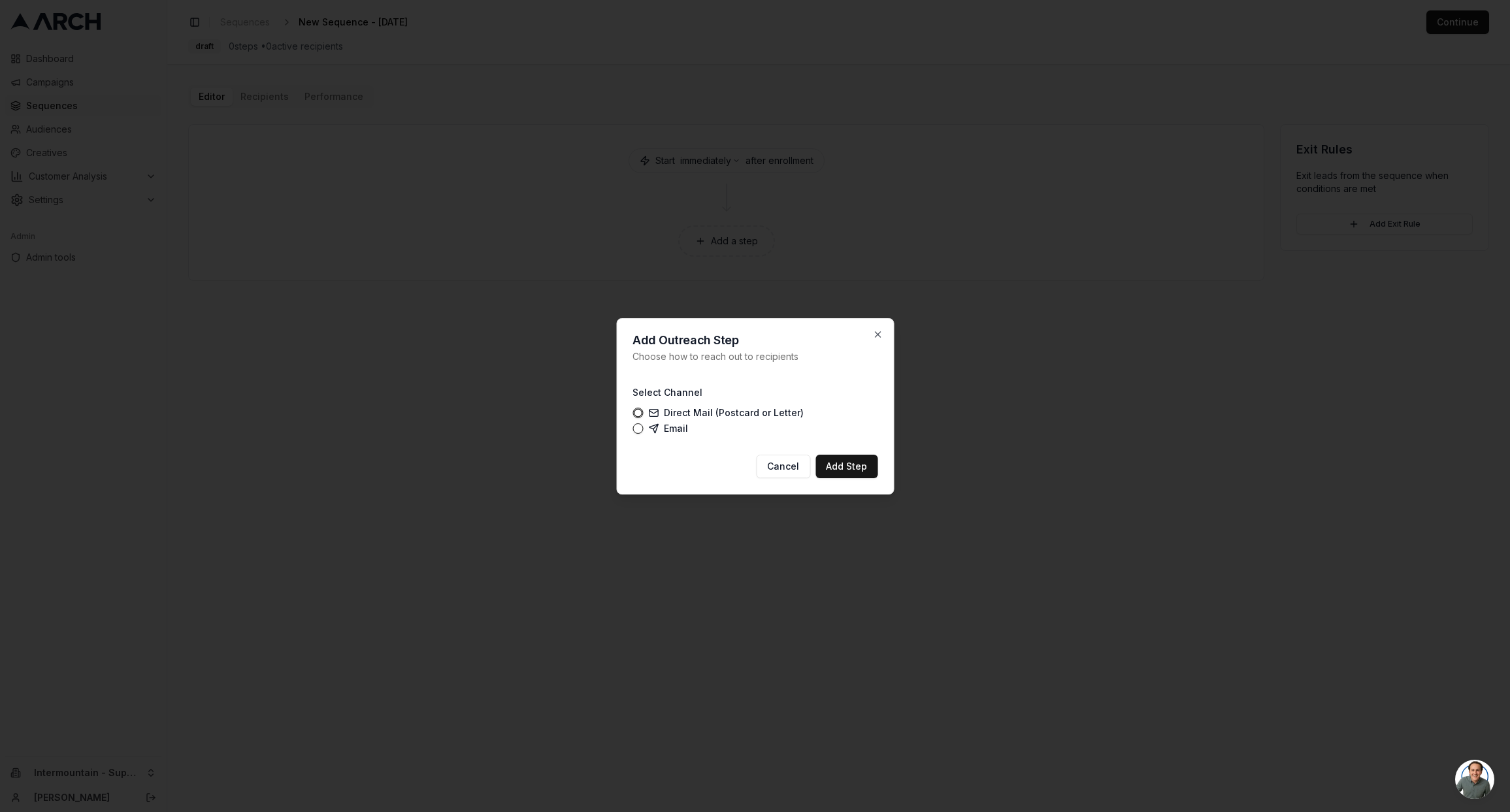
click at [636, 426] on button "Email" at bounding box center [638, 428] width 10 height 10
click at [842, 465] on button "Add Step" at bounding box center [846, 466] width 62 height 24
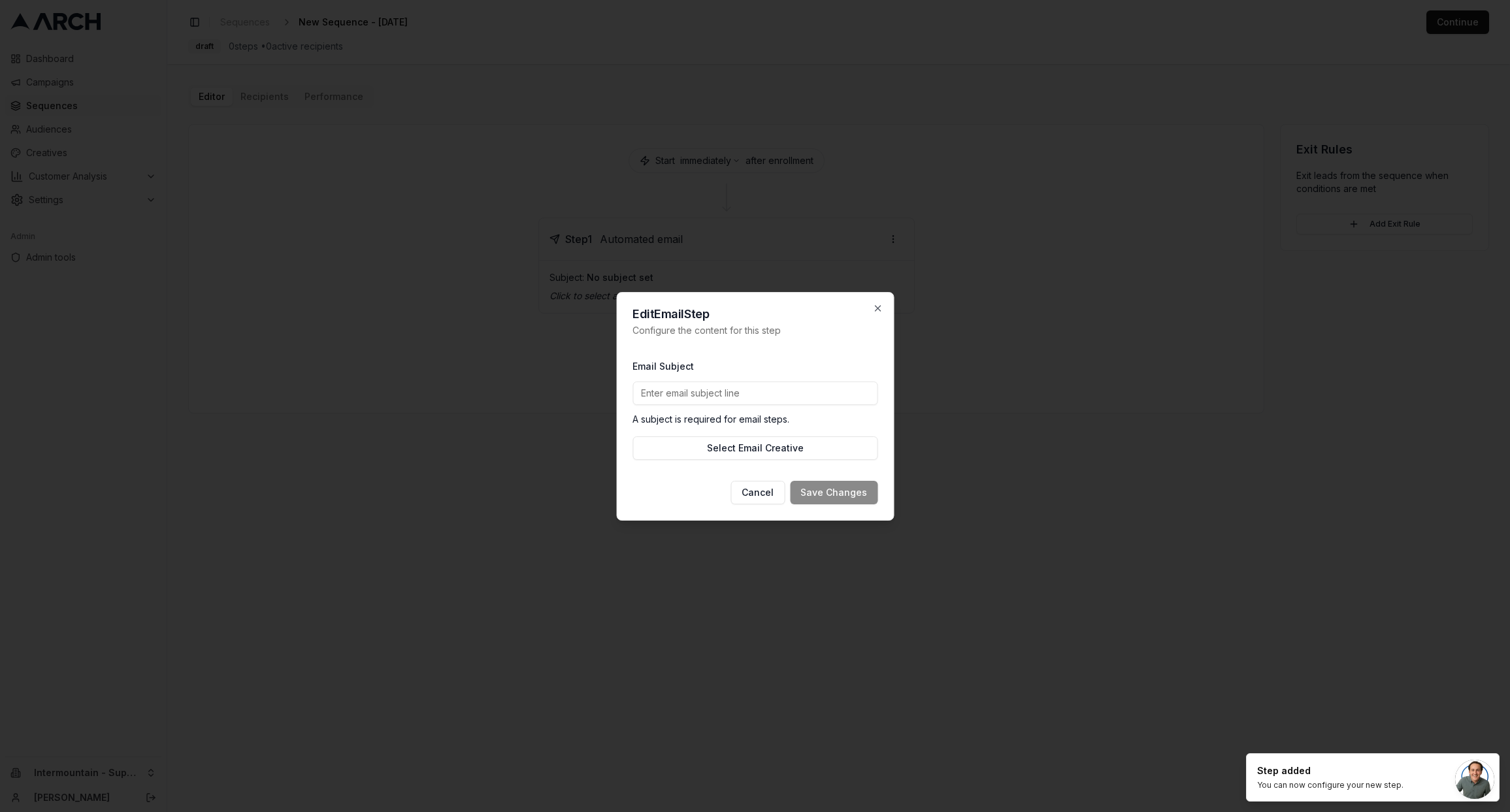
click at [674, 397] on input "Email Subject" at bounding box center [755, 394] width 245 height 24
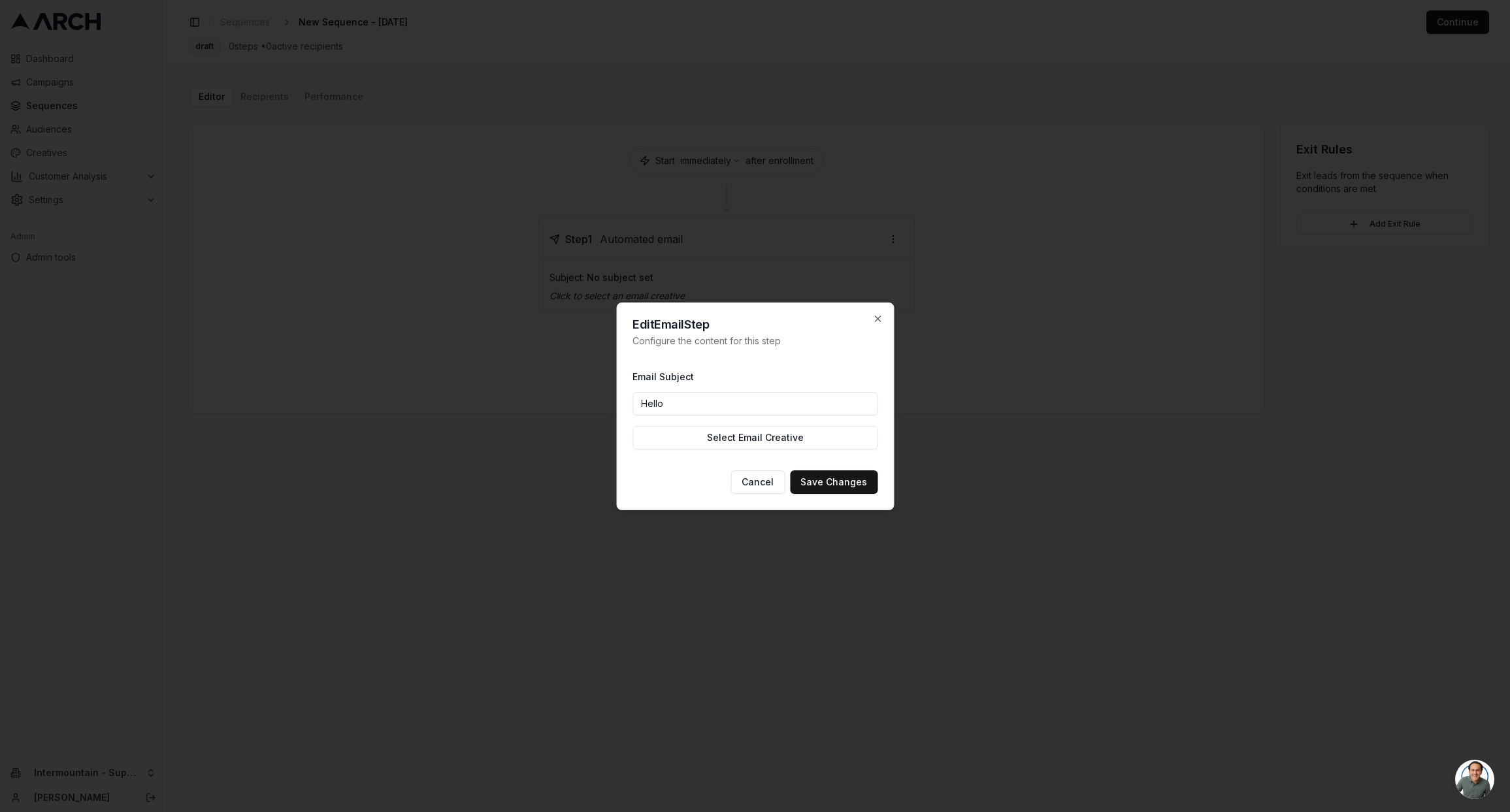
type input "Hello from Superior Water and Air"
click at [765, 449] on div "Email Subject Hello from Superior Water and Air Select Email Creative" at bounding box center [755, 409] width 245 height 102
click at [768, 438] on button "Select Email Creative" at bounding box center [755, 437] width 245 height 24
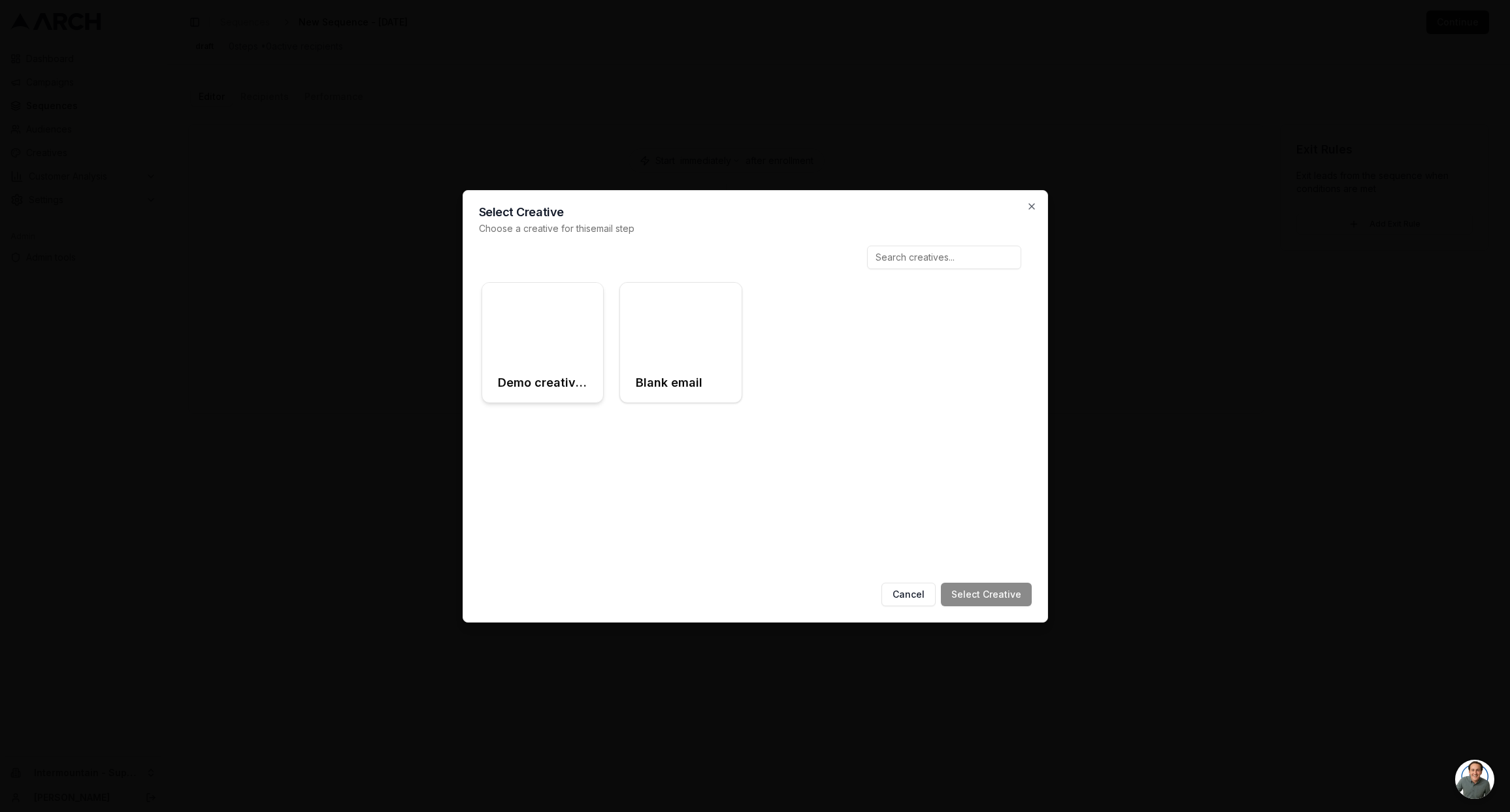
click at [575, 354] on div at bounding box center [543, 324] width 122 height 81
click at [988, 594] on button "Select Creative" at bounding box center [986, 594] width 91 height 24
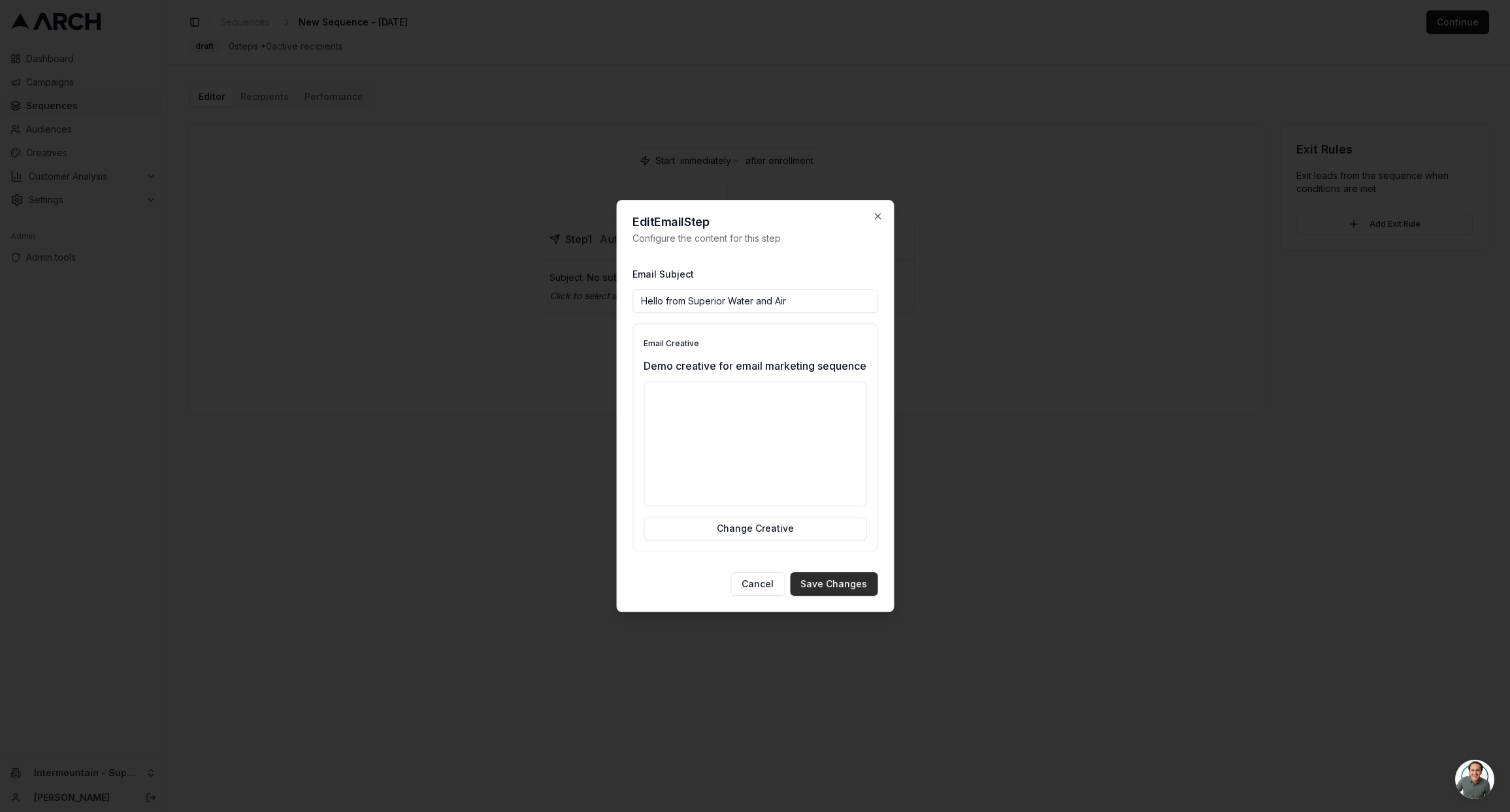
click at [821, 596] on button "Save Changes" at bounding box center [834, 584] width 88 height 24
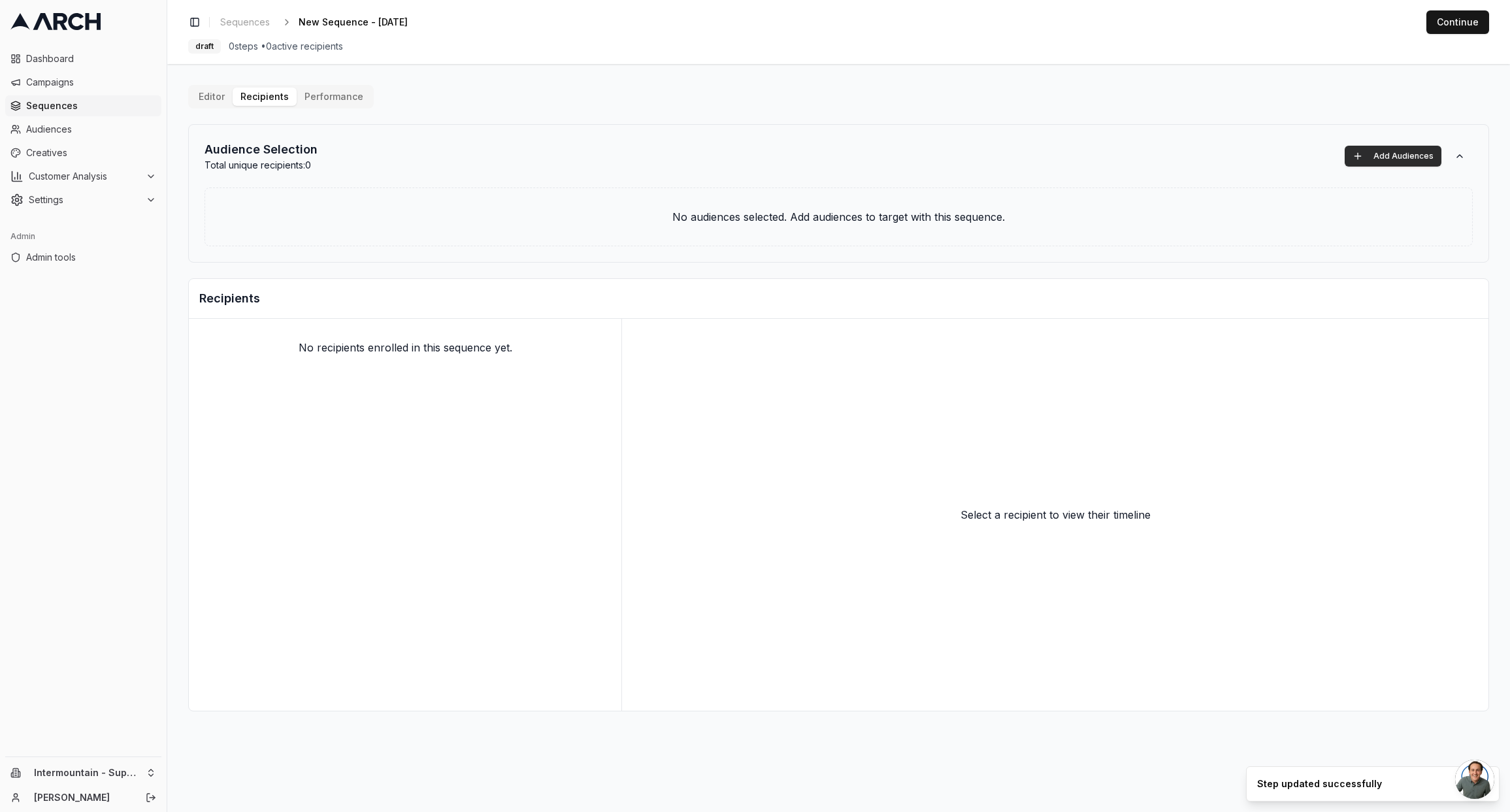
click at [1391, 154] on button "Add Audiences" at bounding box center [1393, 156] width 97 height 21
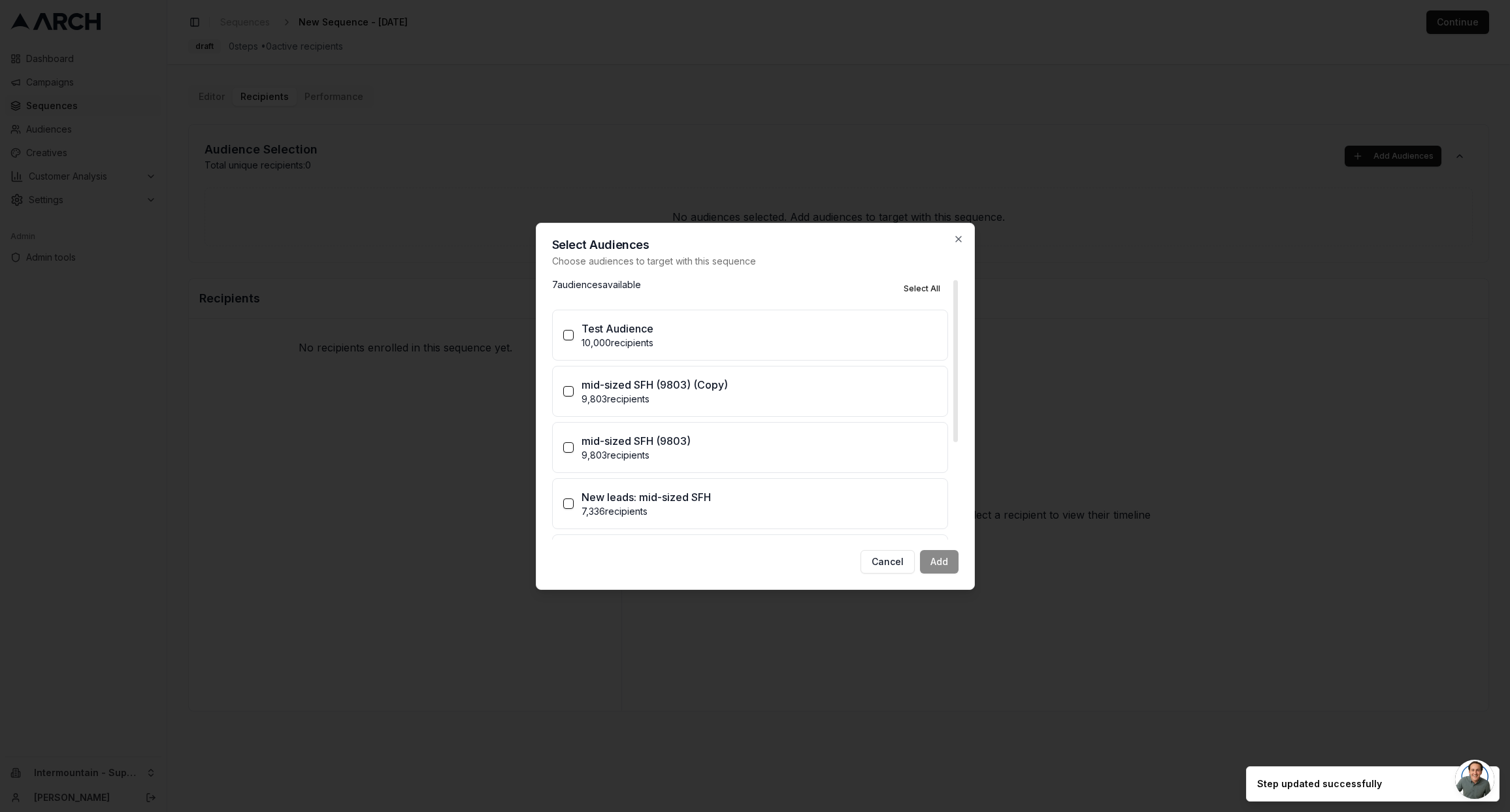
scroll to position [158, 0]
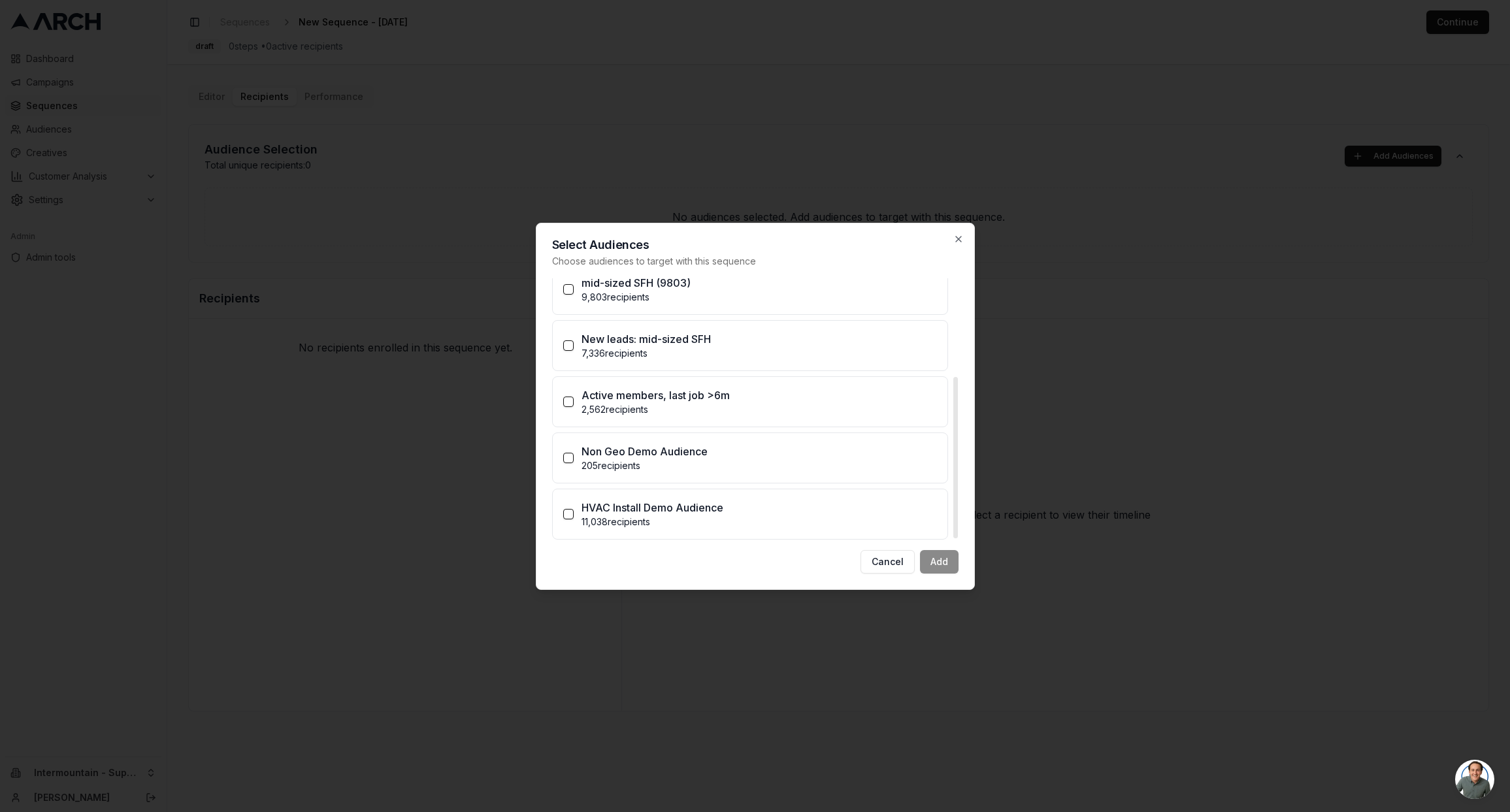
click at [706, 511] on p "HVAC Install Demo Audience" at bounding box center [652, 507] width 142 height 16
click at [574, 511] on button "HVAC Install Demo Audience 11,038 recipients" at bounding box center [568, 514] width 10 height 10
click at [961, 238] on icon "button" at bounding box center [959, 239] width 10 height 10
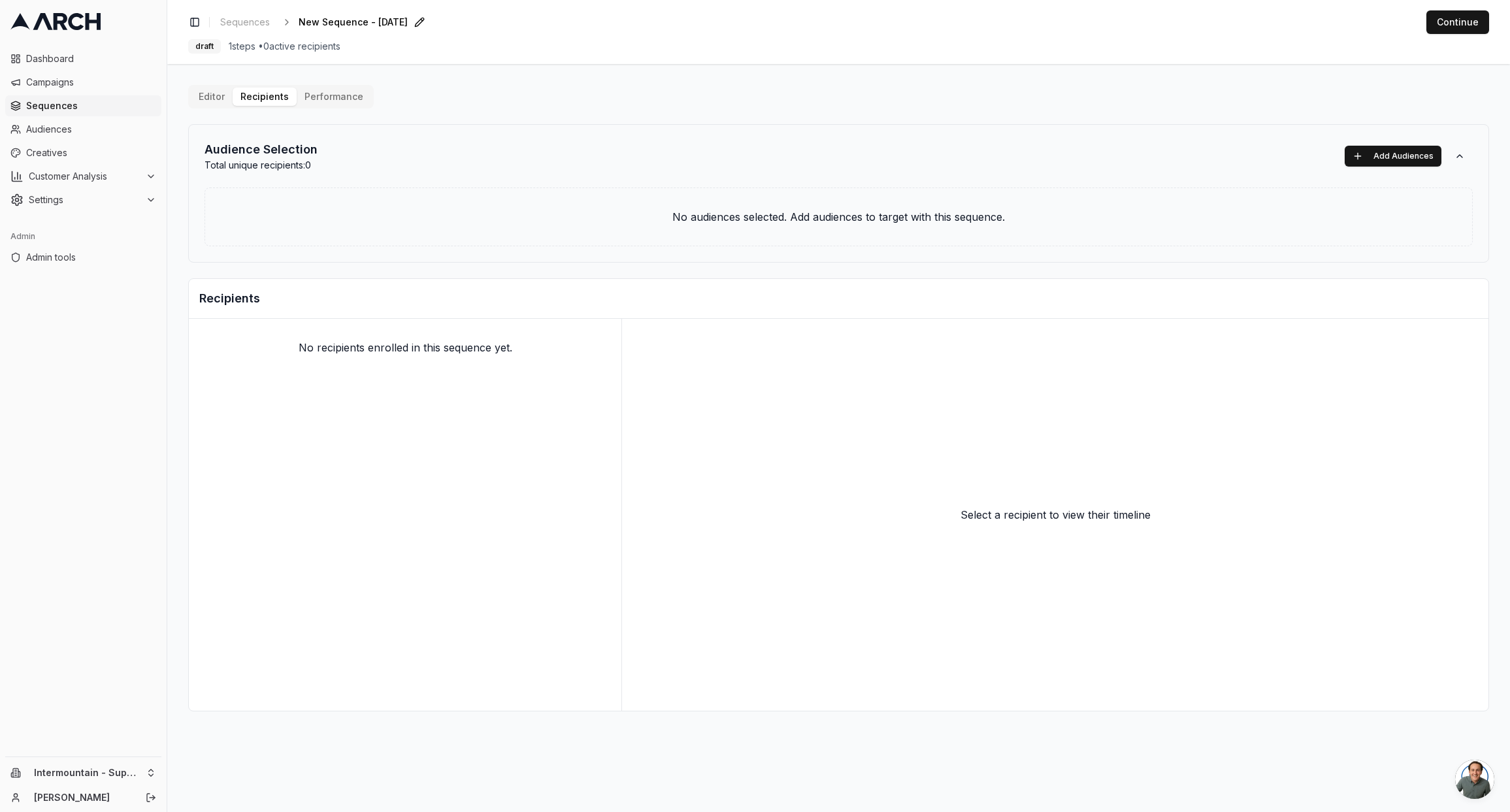
click at [355, 20] on span "New Sequence - [DATE]" at bounding box center [353, 22] width 109 height 13
type input "Demo email sequence 2"
click at [218, 103] on button "Editor" at bounding box center [212, 97] width 42 height 18
click at [1449, 29] on button "Continue" at bounding box center [1458, 22] width 63 height 24
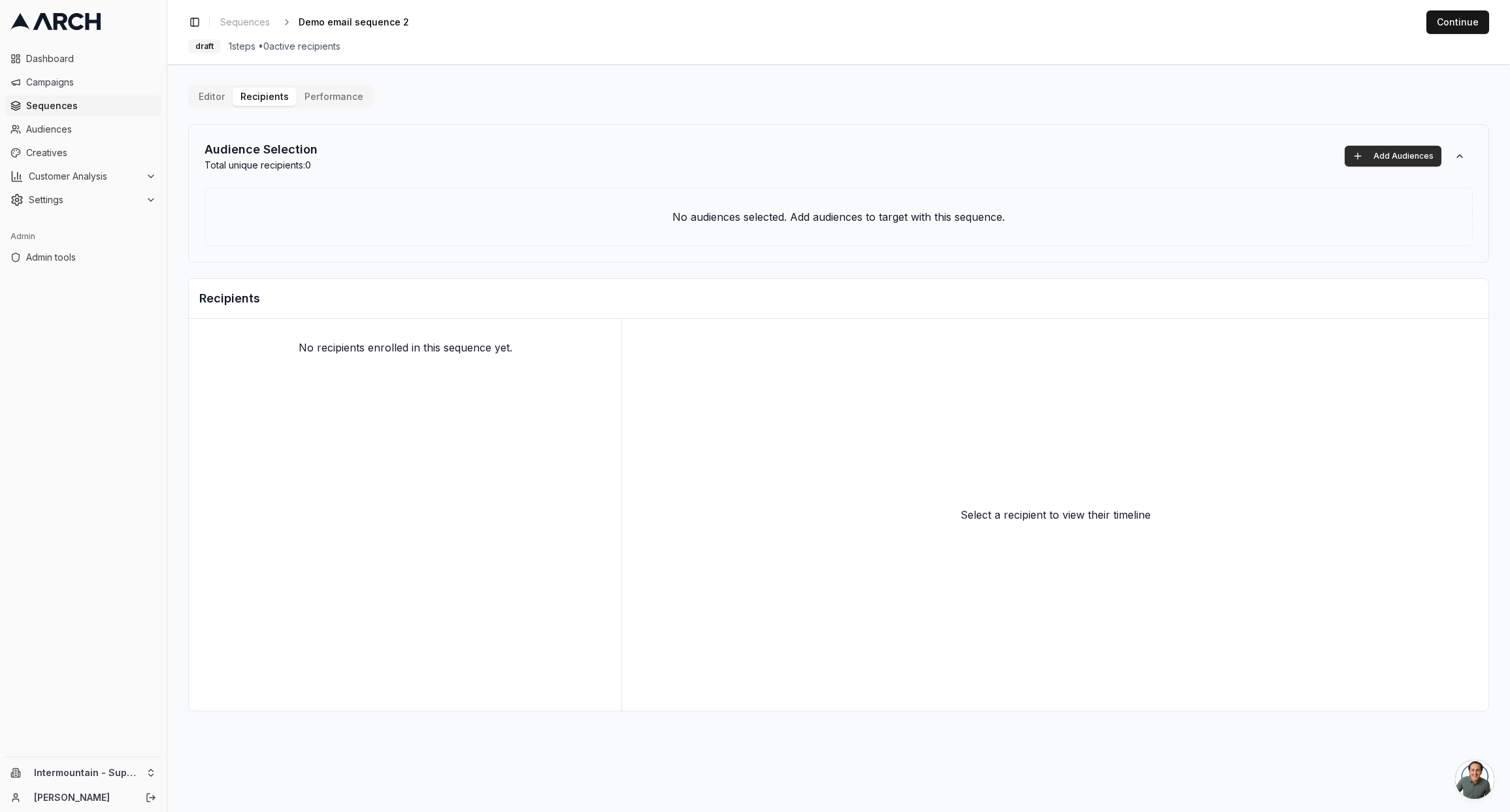
click at [1401, 156] on button "Add Audiences" at bounding box center [1393, 156] width 97 height 21
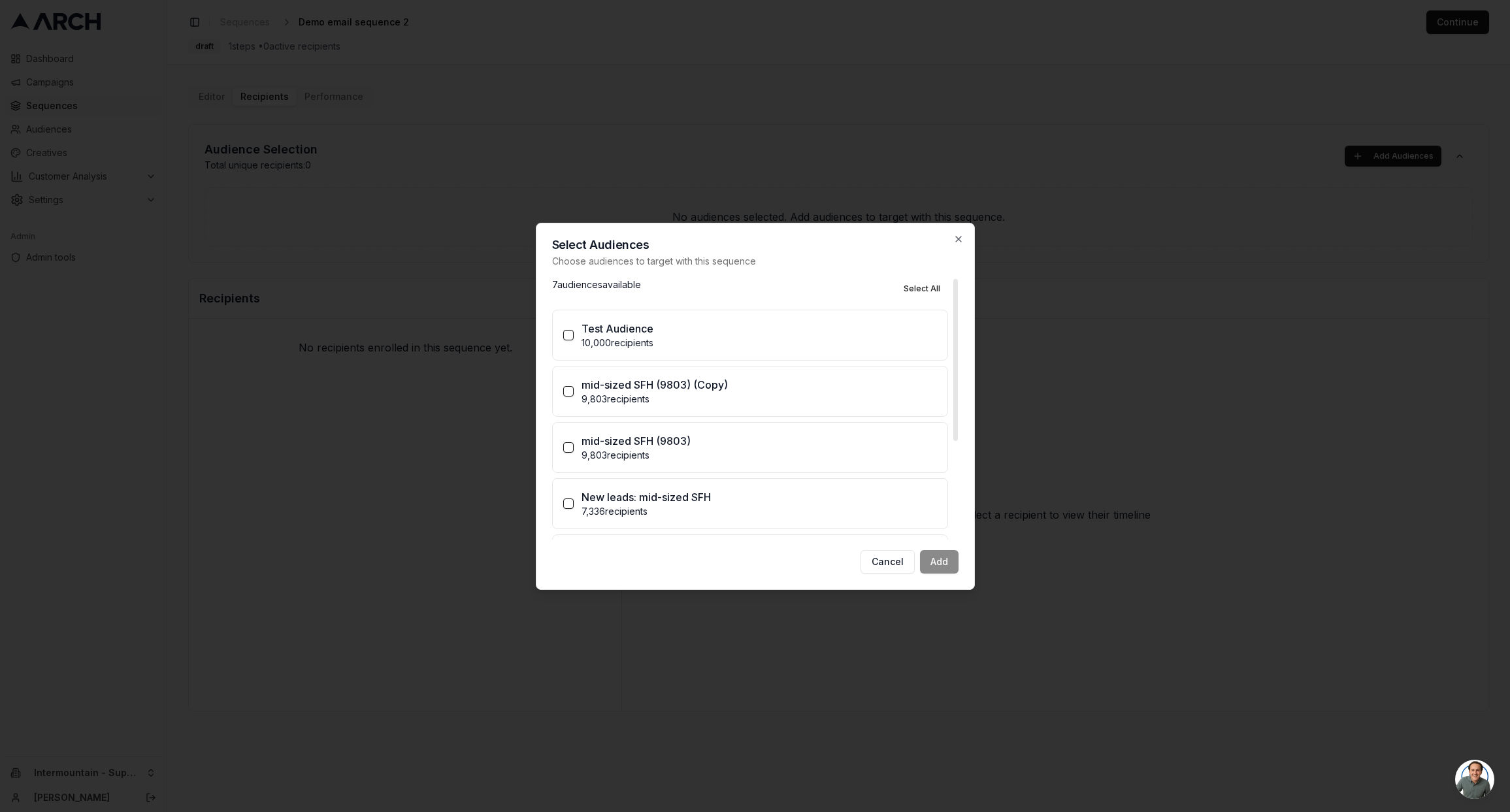
scroll to position [158, 0]
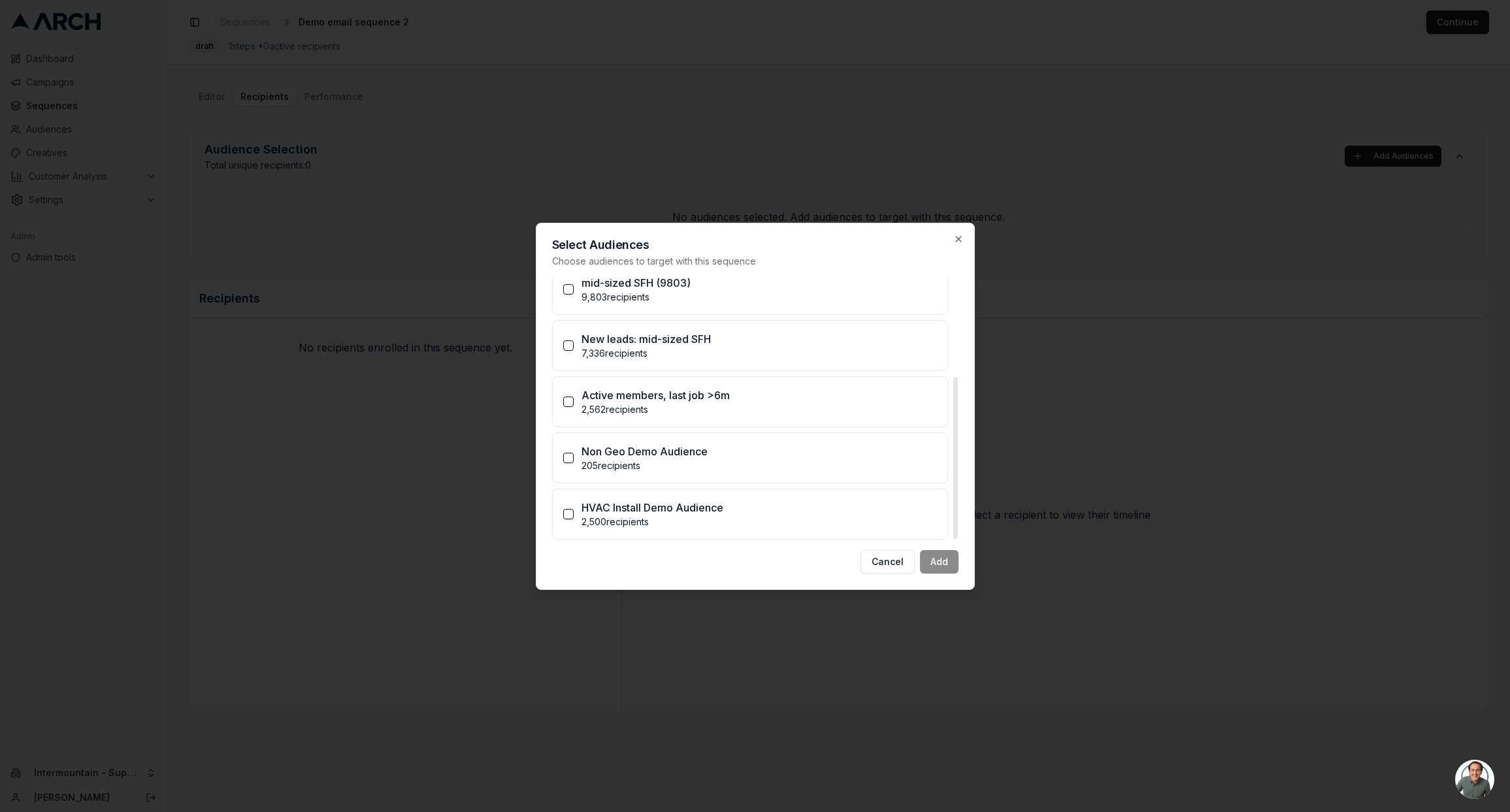
click at [568, 515] on button "HVAC Install Demo Audience 2,500 recipients" at bounding box center [568, 514] width 10 height 10
click at [935, 559] on button "Add (1)" at bounding box center [934, 562] width 49 height 24
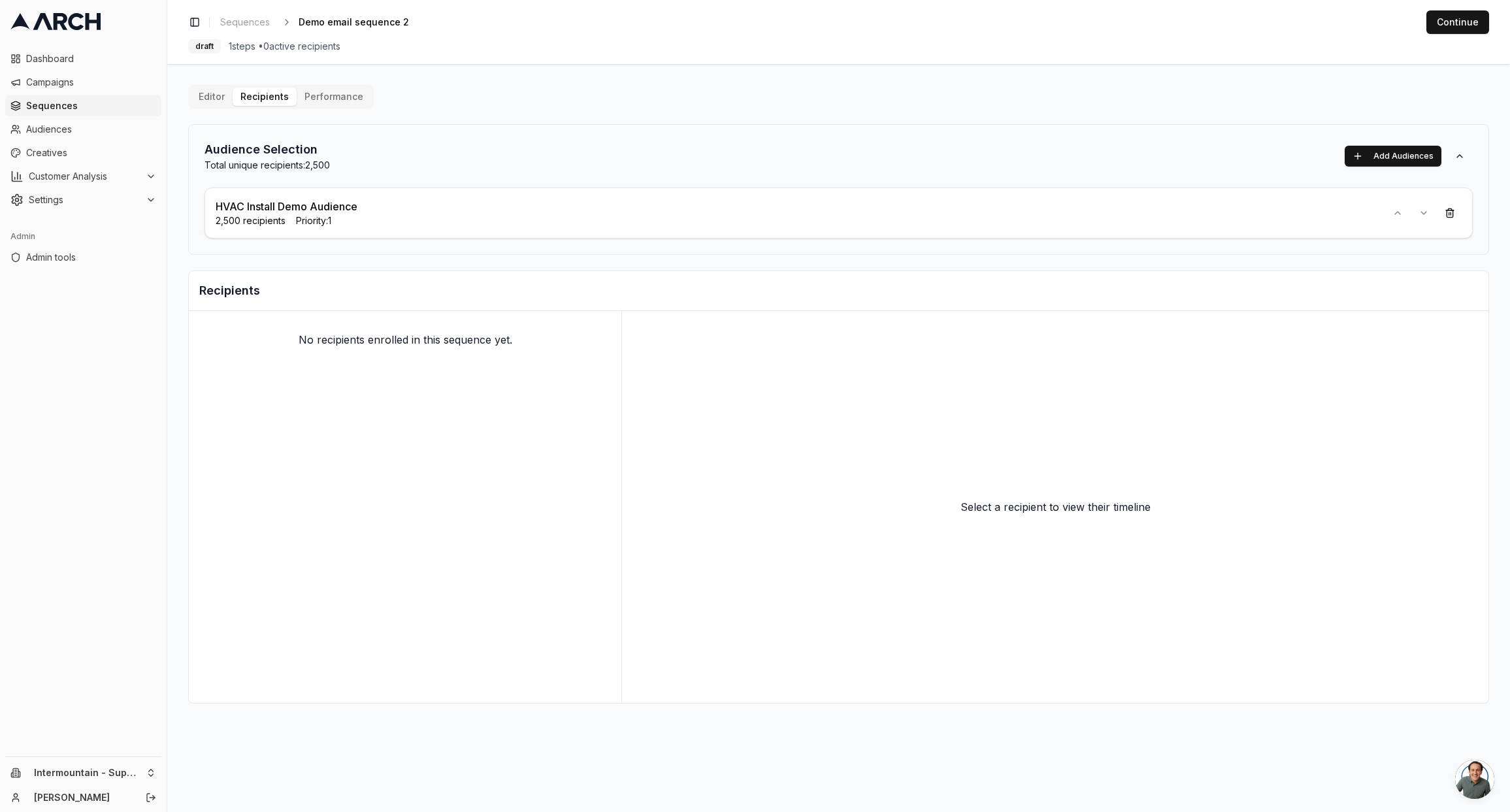
click at [622, 313] on div "Select a recipient to view their timeline" at bounding box center [1055, 507] width 867 height 392
click at [253, 19] on span "Sequences" at bounding box center [245, 22] width 50 height 13
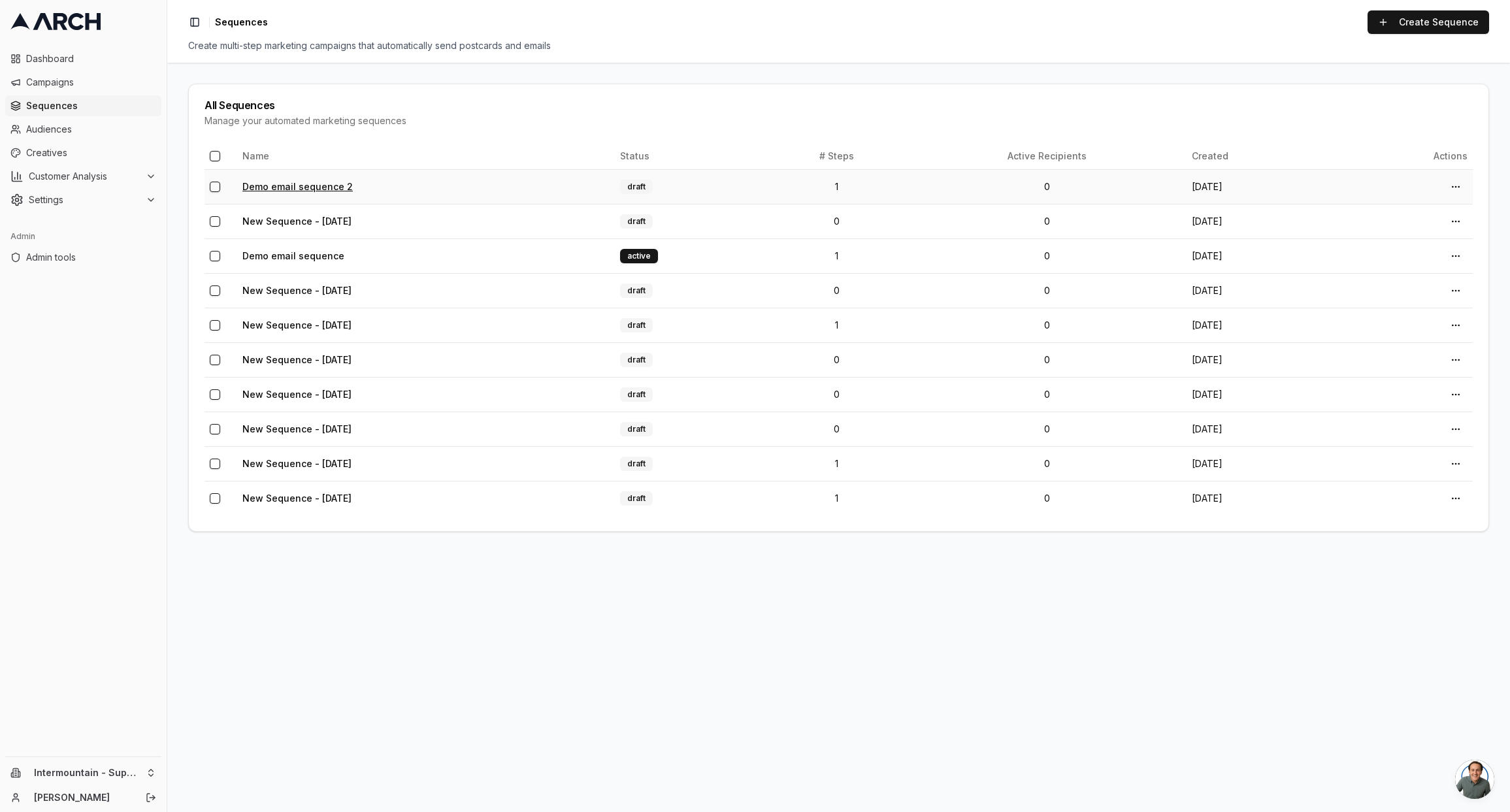
click at [330, 185] on link "Demo email sequence 2" at bounding box center [298, 186] width 111 height 11
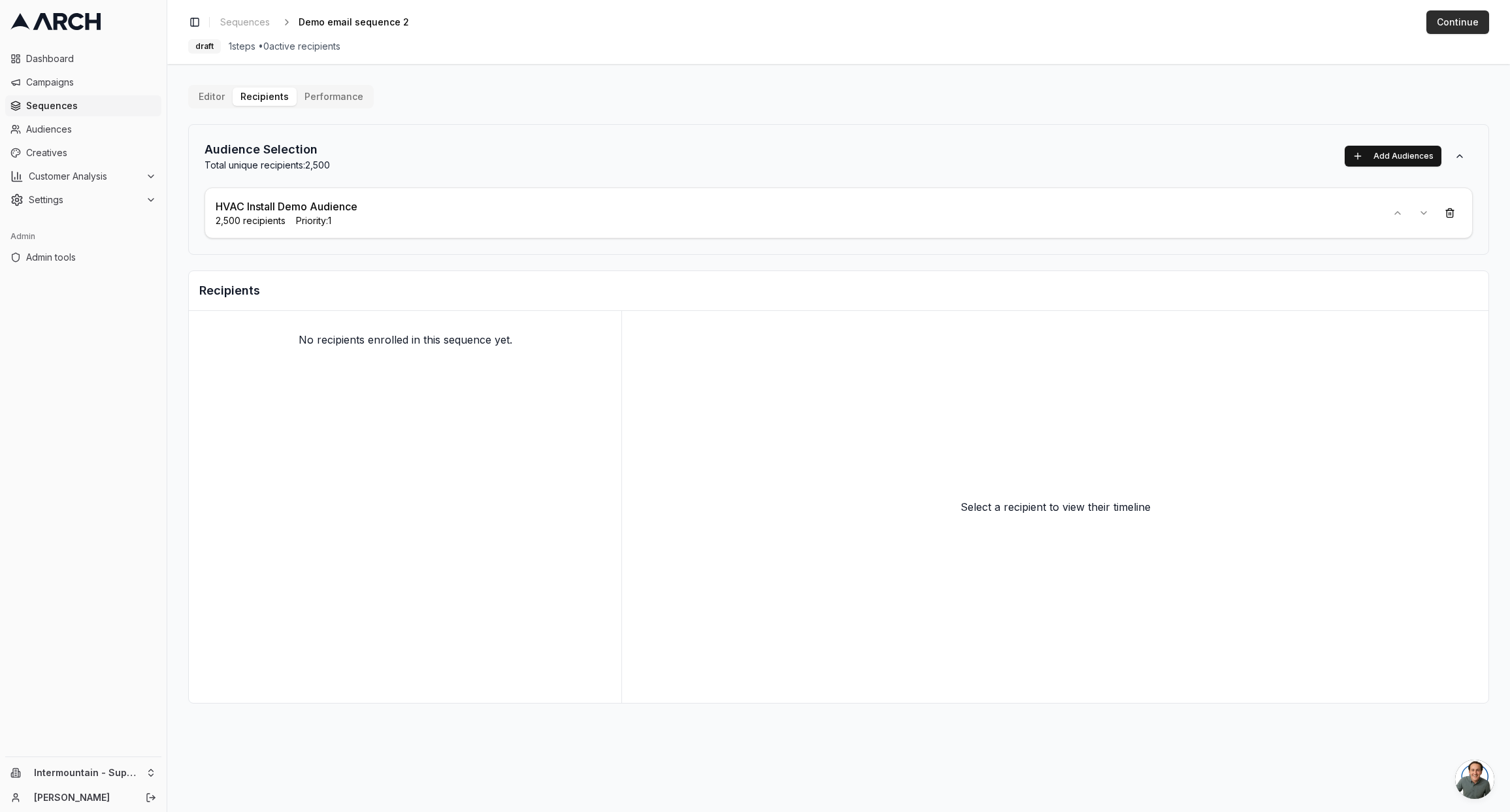
click at [1458, 18] on button "Continue" at bounding box center [1458, 22] width 63 height 24
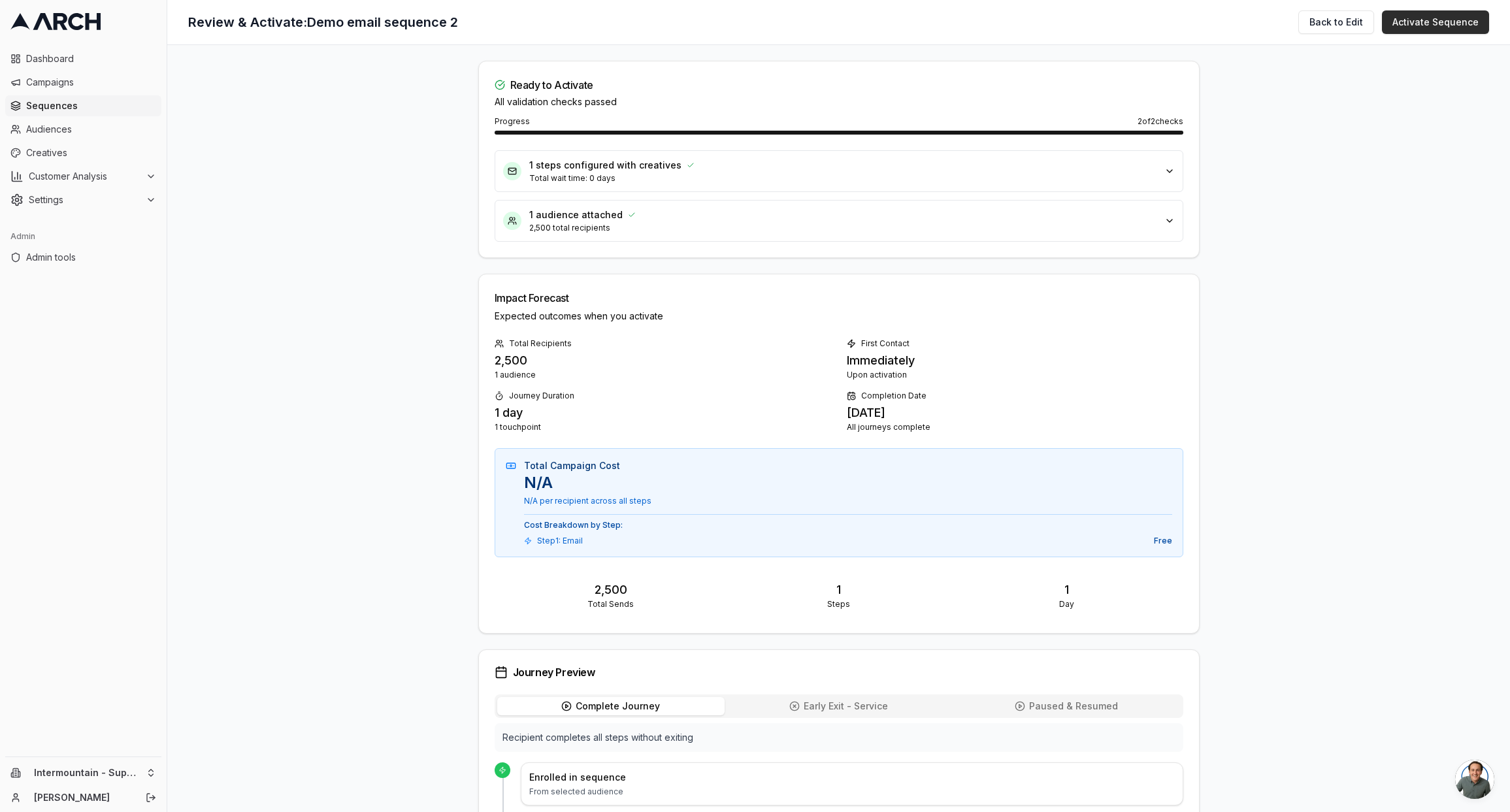
click at [1427, 26] on button "Activate Sequence" at bounding box center [1435, 22] width 107 height 24
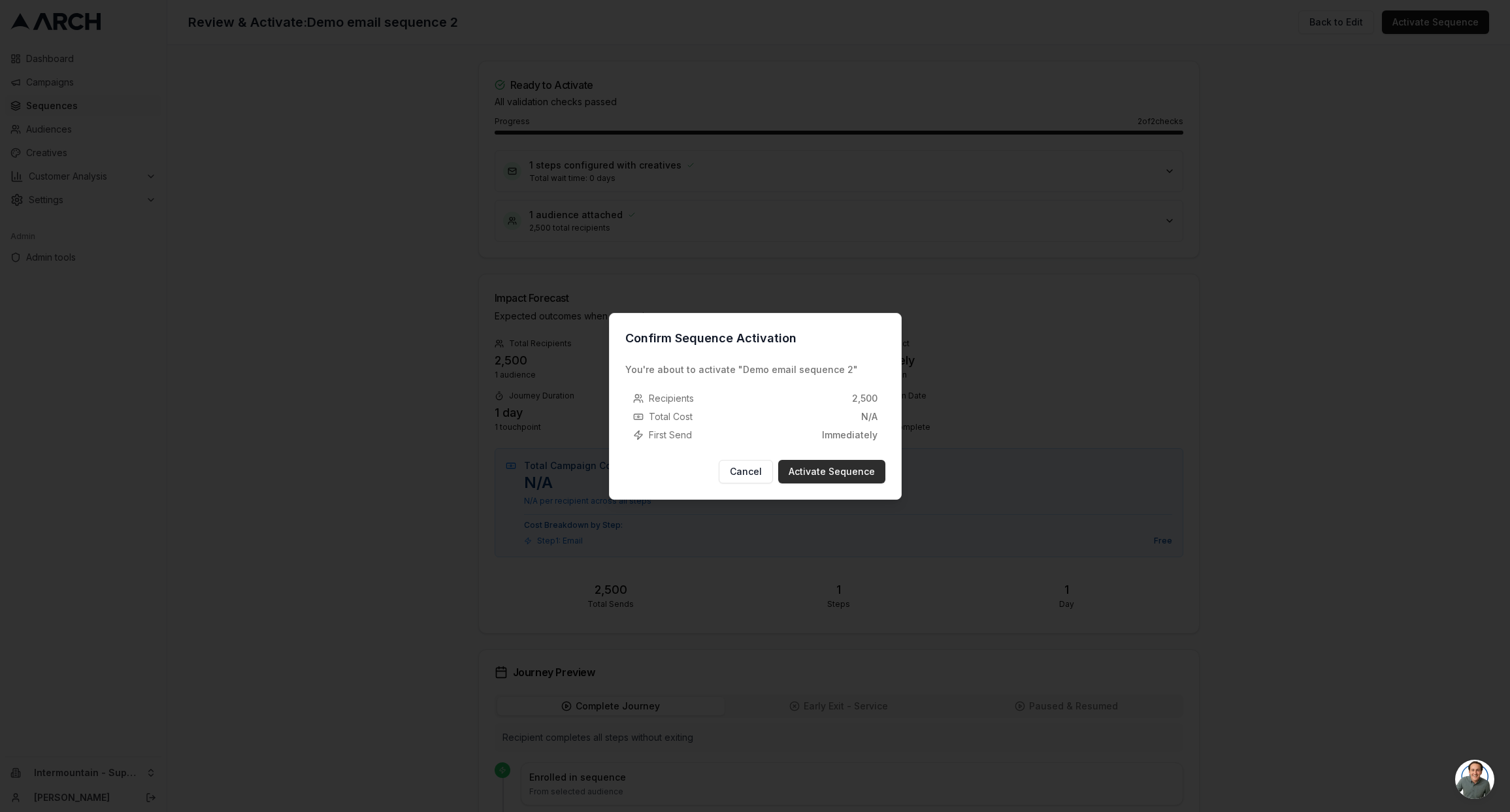
click at [844, 475] on button "Activate Sequence" at bounding box center [832, 471] width 107 height 24
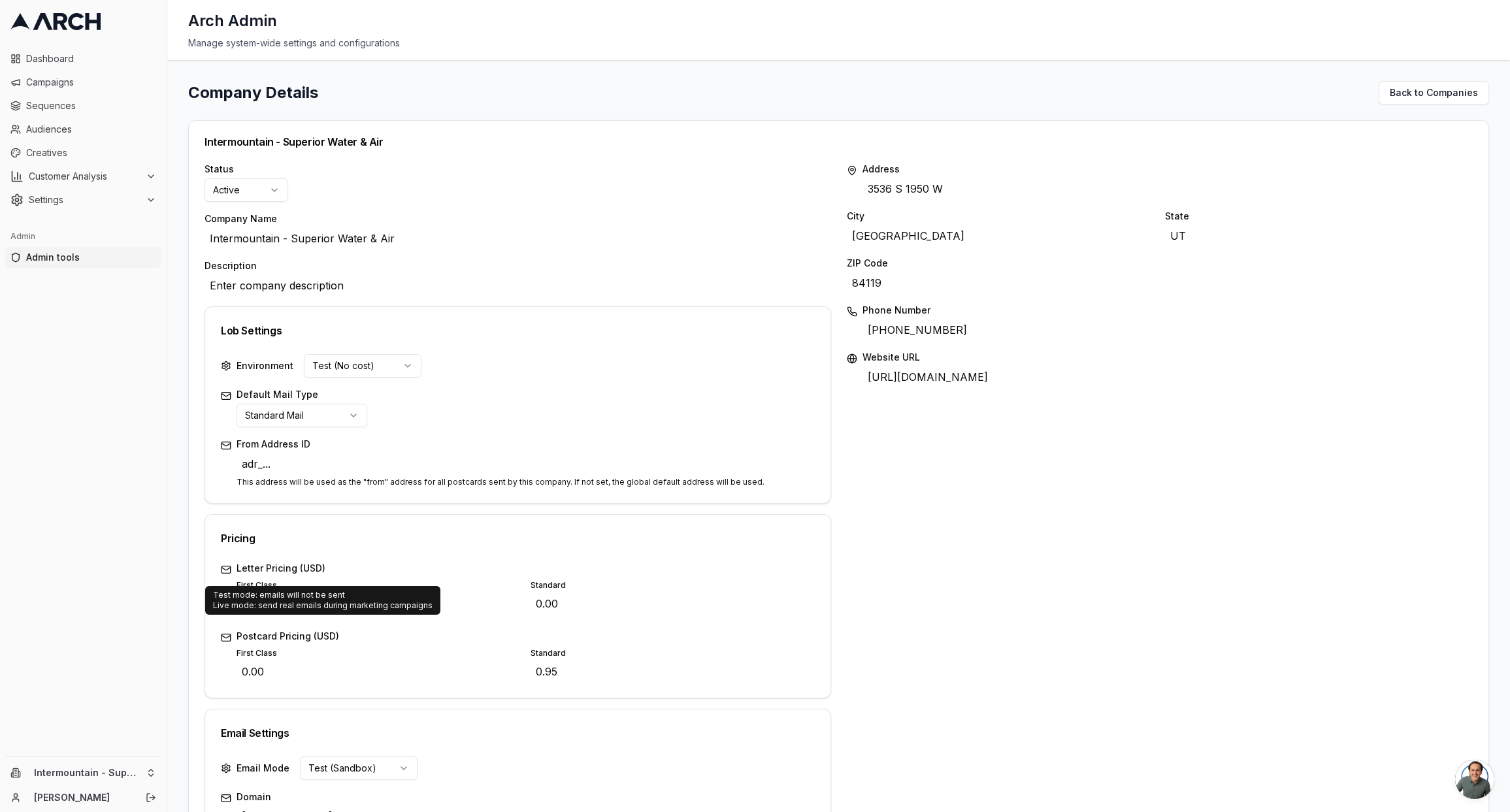
scroll to position [139, 0]
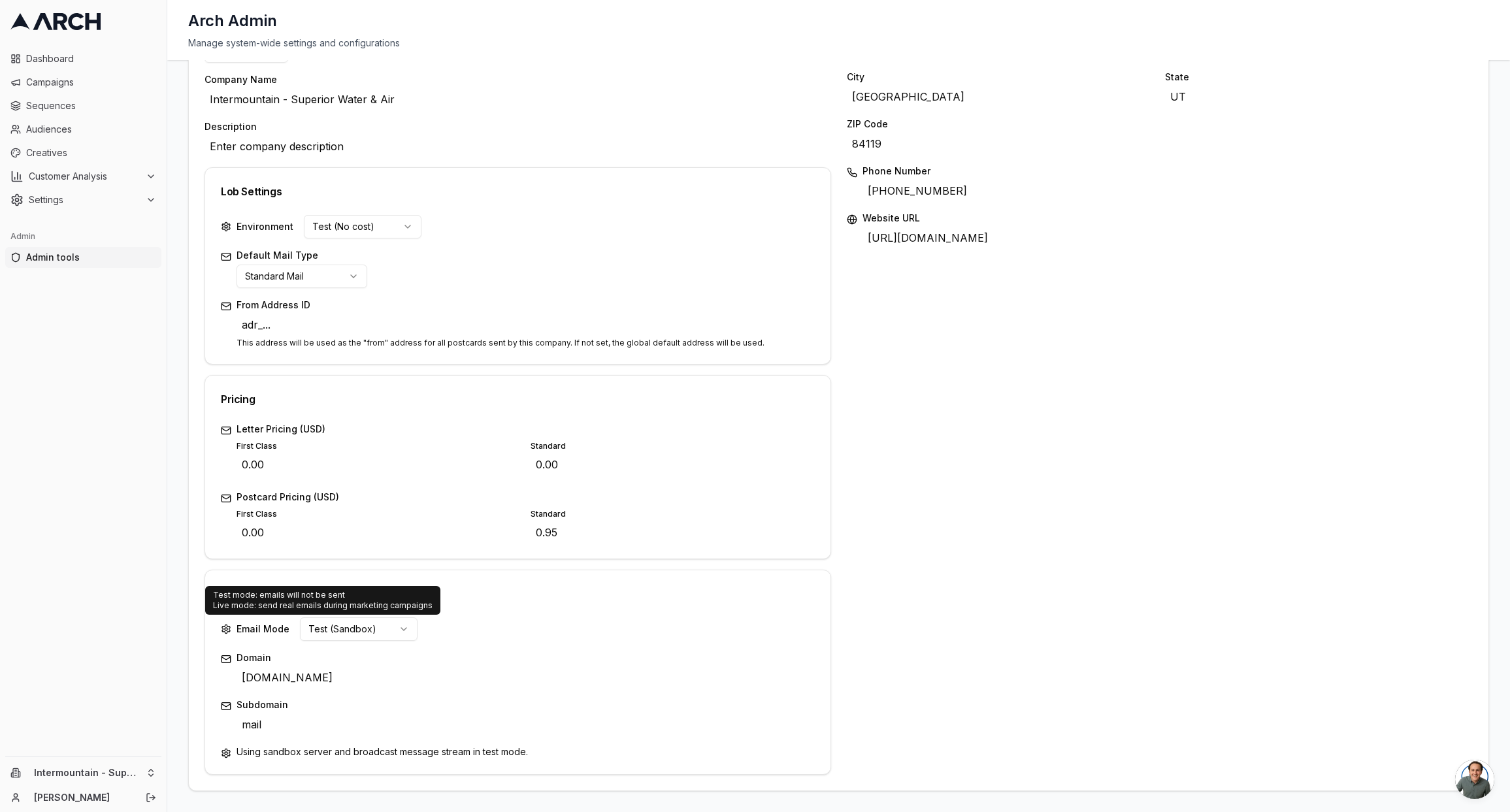
click at [581, 362] on div "Environment Test (No cost) Default Mail Type Standard Mail From Address ID adr_…" at bounding box center [518, 290] width 625 height 149
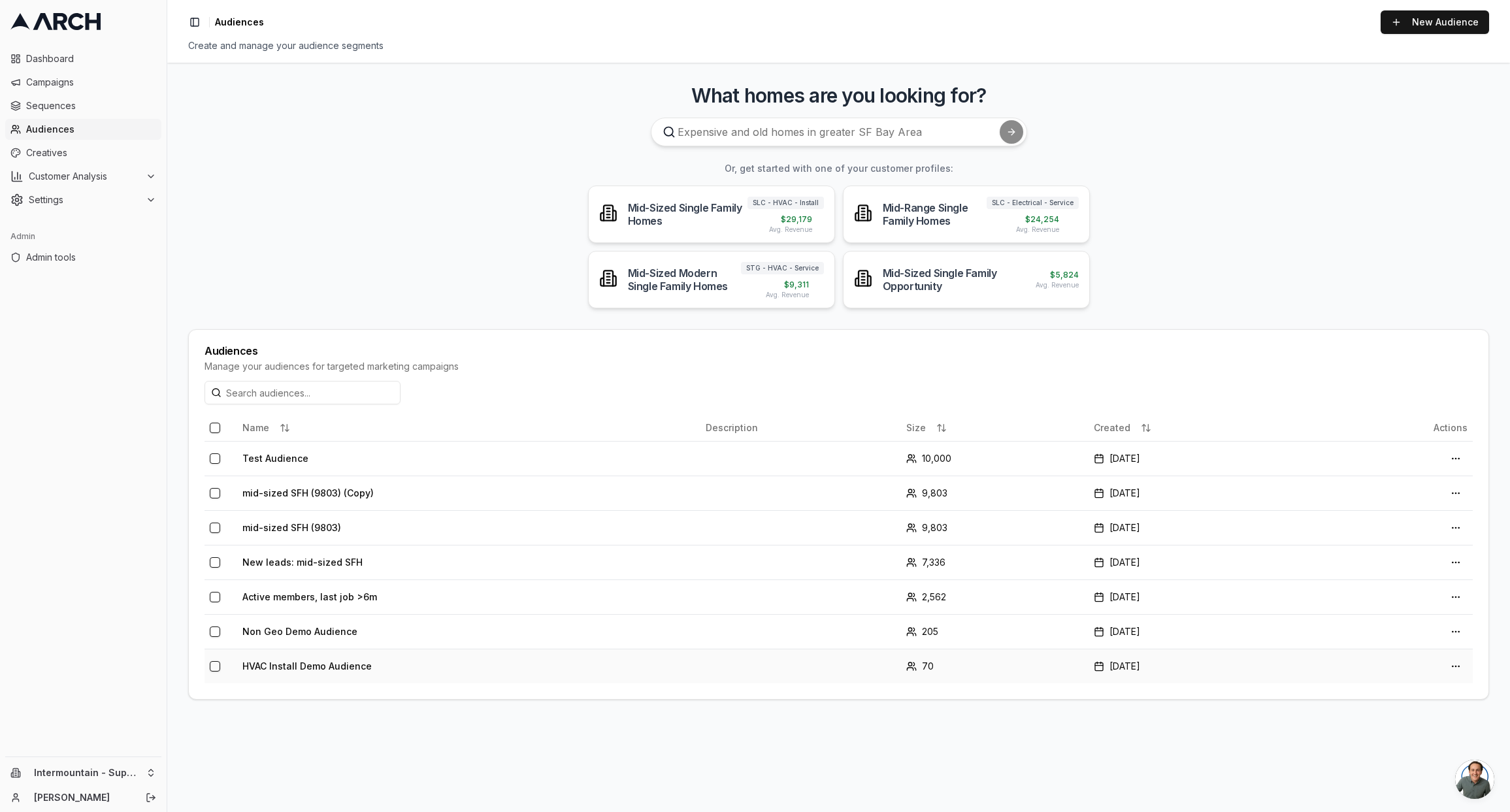
click at [352, 667] on td "HVAC Install Demo Audience" at bounding box center [469, 666] width 463 height 35
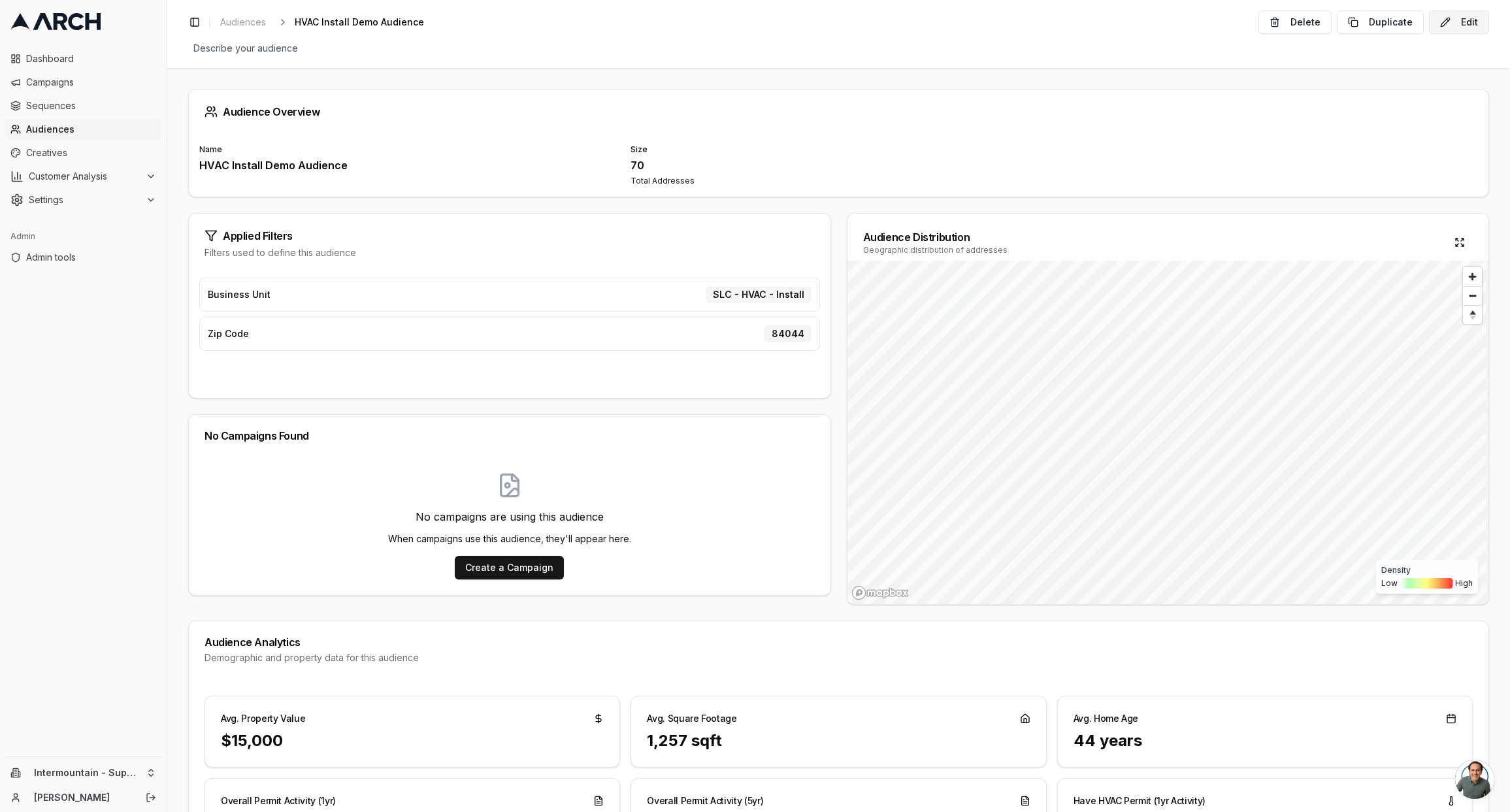
click at [1452, 30] on button "Edit" at bounding box center [1459, 22] width 60 height 24
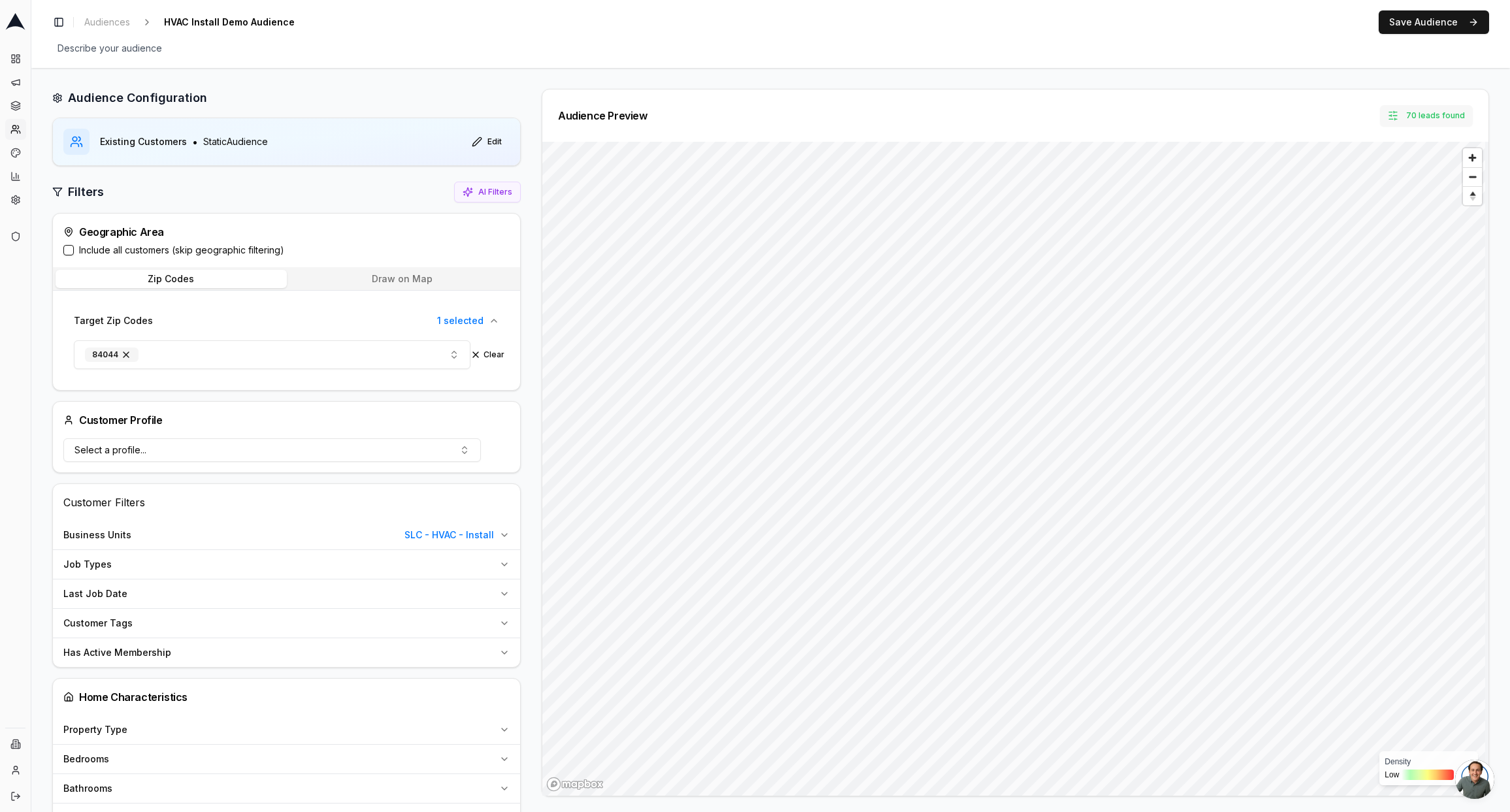
click at [1401, 114] on button "70 leads found" at bounding box center [1426, 116] width 93 height 21
click at [1441, 178] on button "Clear" at bounding box center [1438, 173] width 37 height 21
click at [69, 251] on button "Include all customers (skip geographic filtering)" at bounding box center [69, 250] width 10 height 10
click at [1426, 27] on button "Save Audience" at bounding box center [1433, 22] width 111 height 24
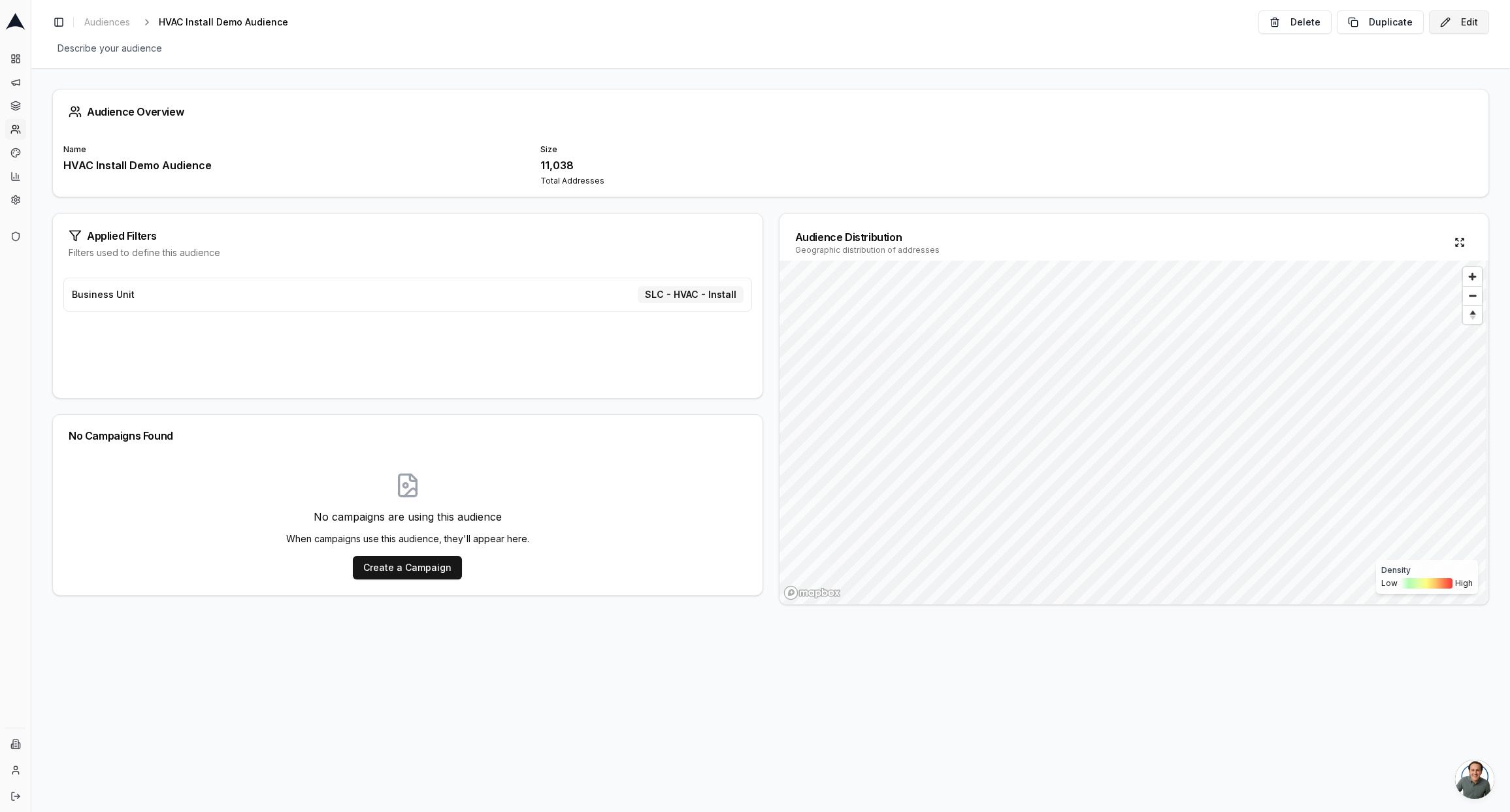
click at [1441, 23] on button "Edit" at bounding box center [1459, 22] width 60 height 24
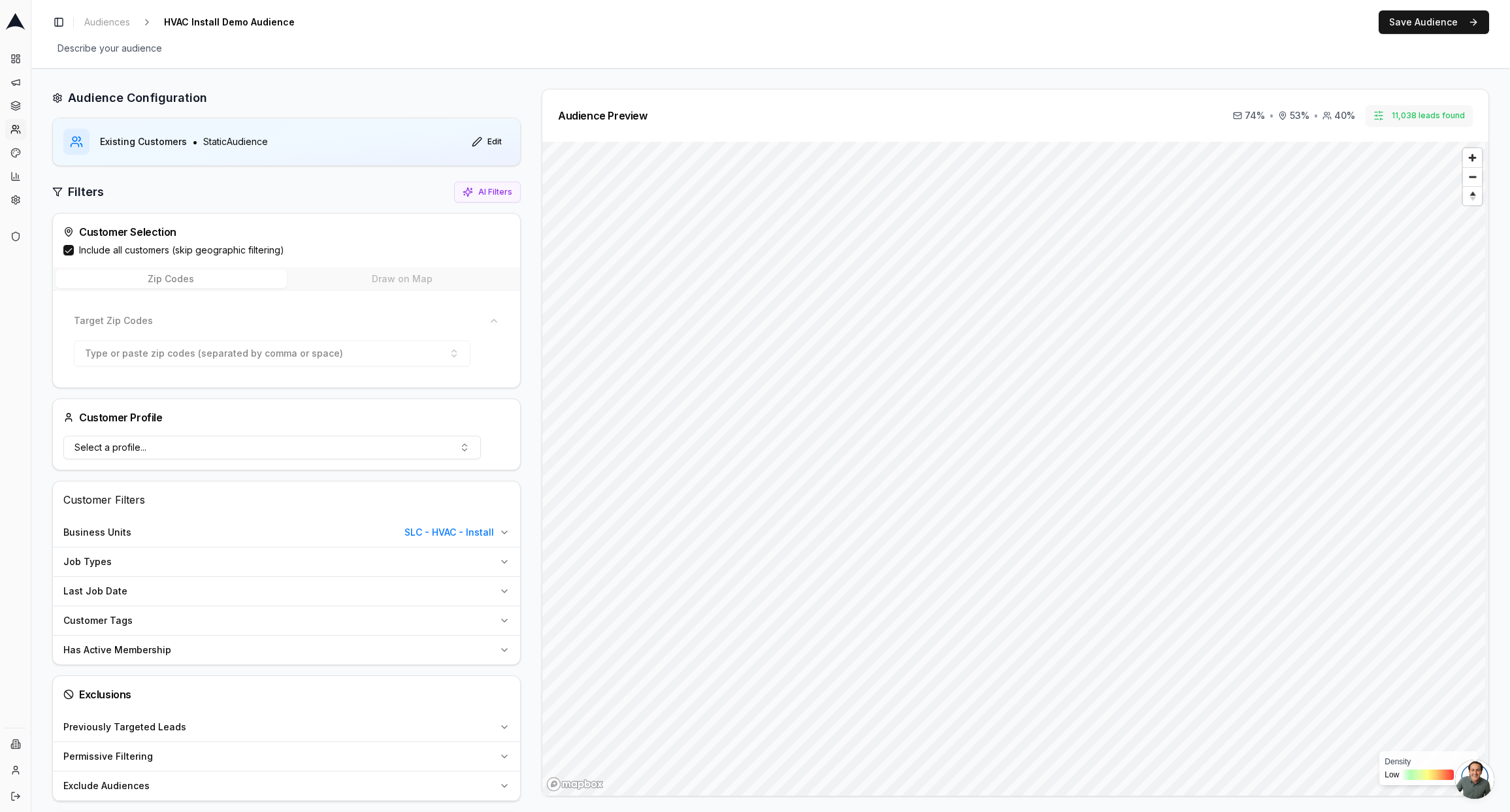
click at [1409, 116] on button "11,038 leads found" at bounding box center [1419, 116] width 107 height 21
type input "2500"
click at [1396, 176] on button "Set" at bounding box center [1400, 173] width 29 height 21
click at [1422, 22] on button "Save Audience" at bounding box center [1433, 22] width 111 height 24
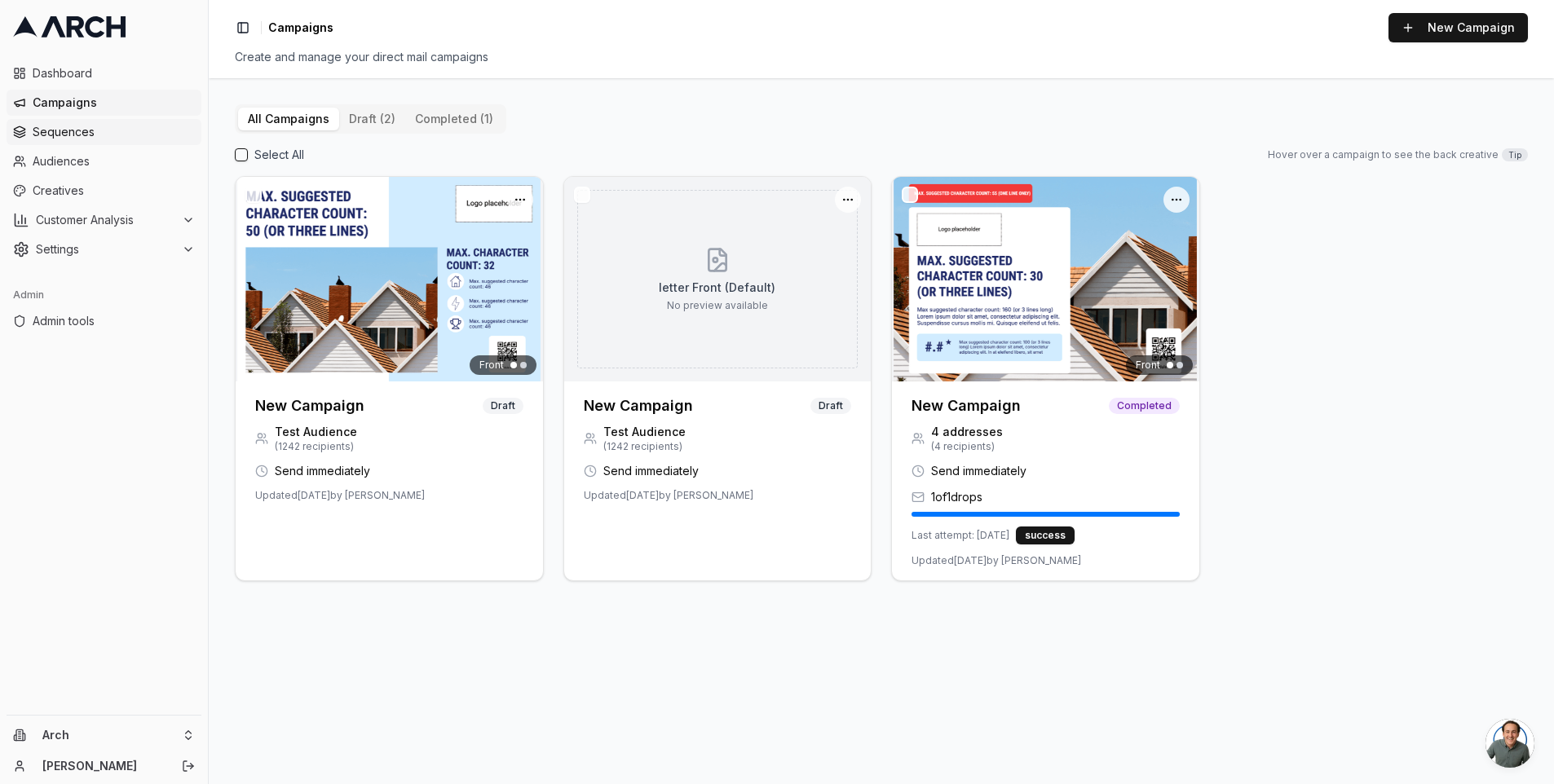
click at [90, 136] on span "Sequences" at bounding box center [113, 132] width 162 height 16
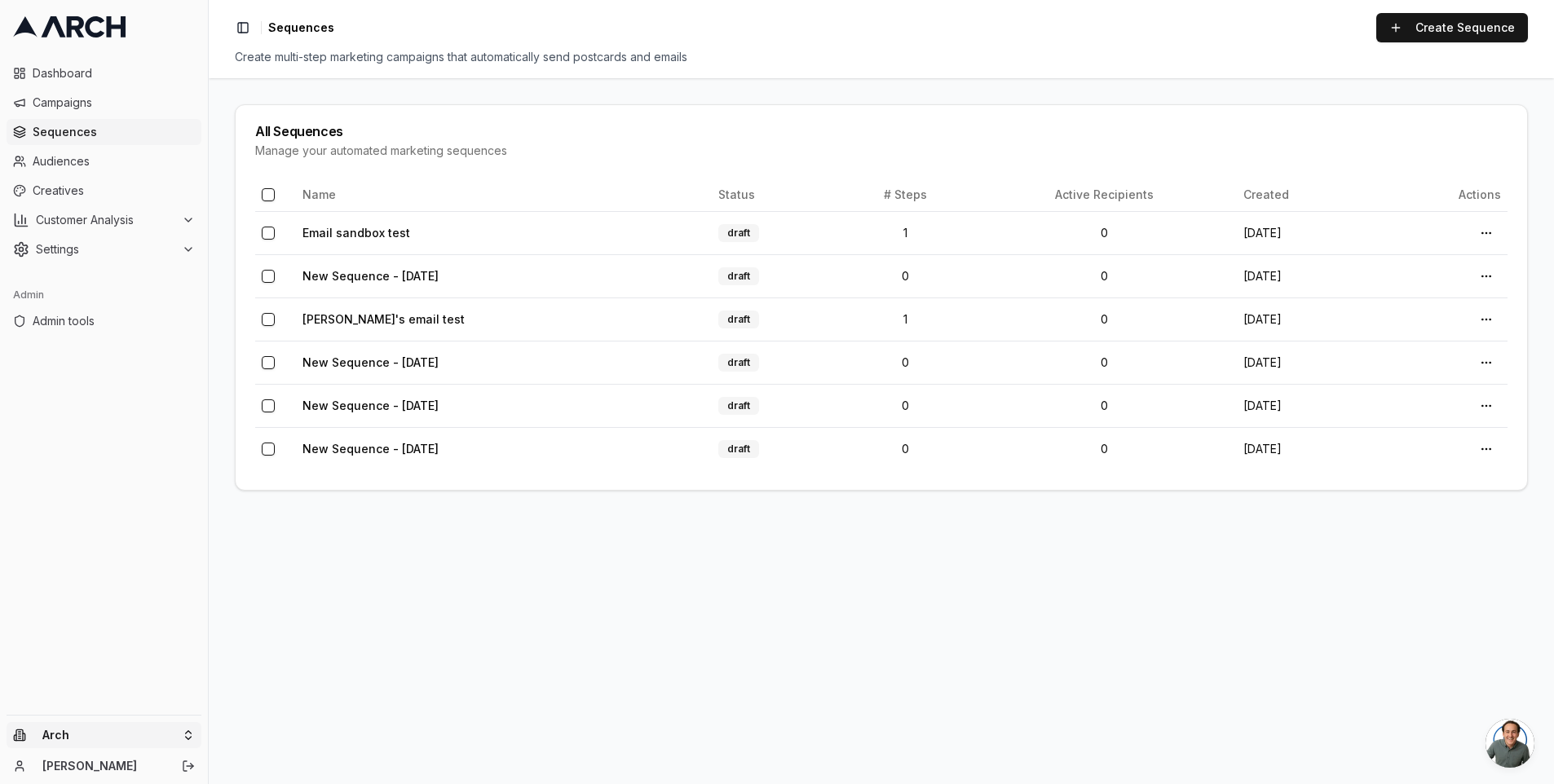
click at [130, 729] on html "Dashboard Campaigns Sequences Audiences Creatives Customer Analysis Settings Ad…" at bounding box center [777, 392] width 1554 height 784
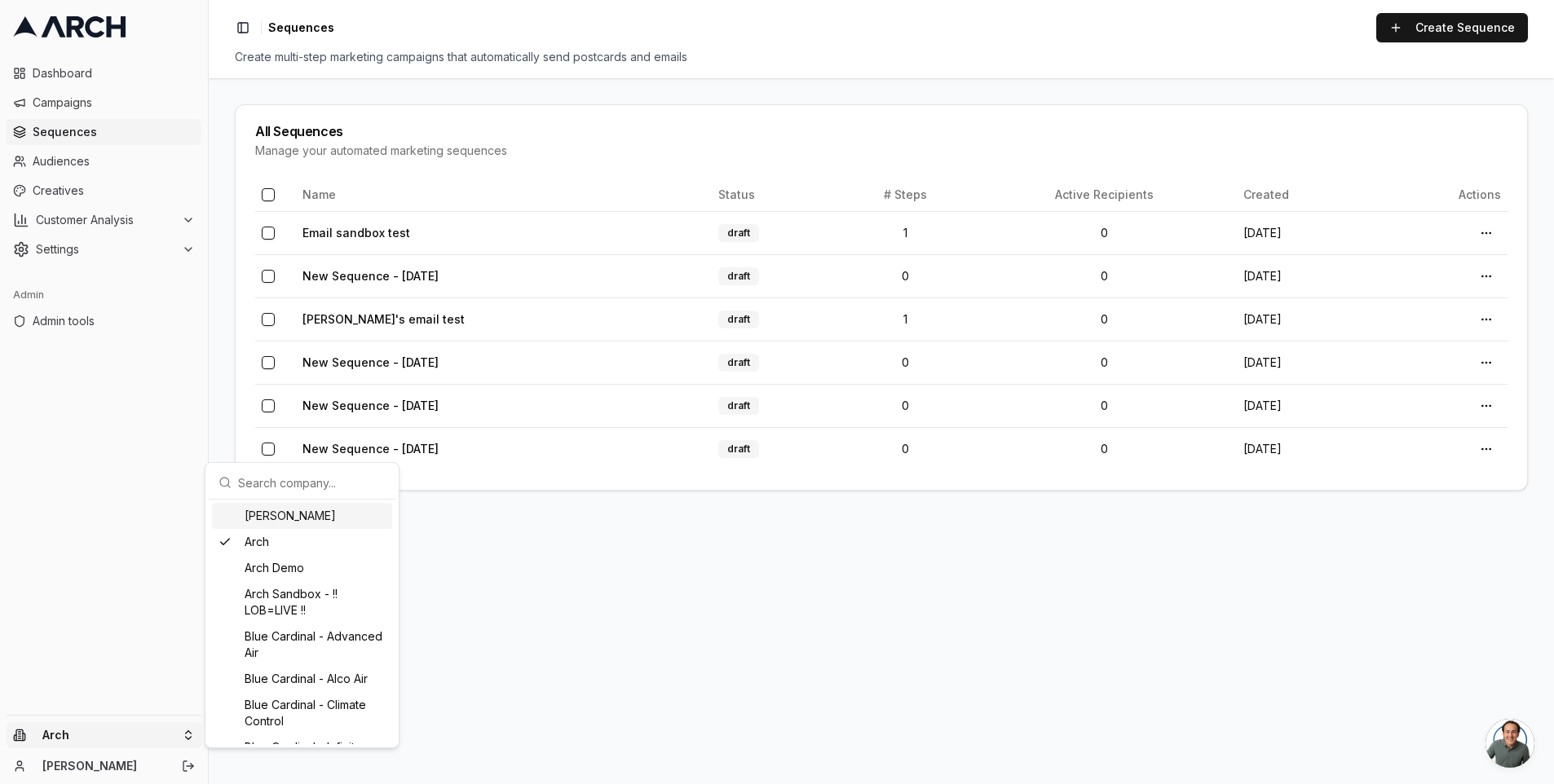
click at [304, 483] on input "text" at bounding box center [312, 483] width 148 height 33
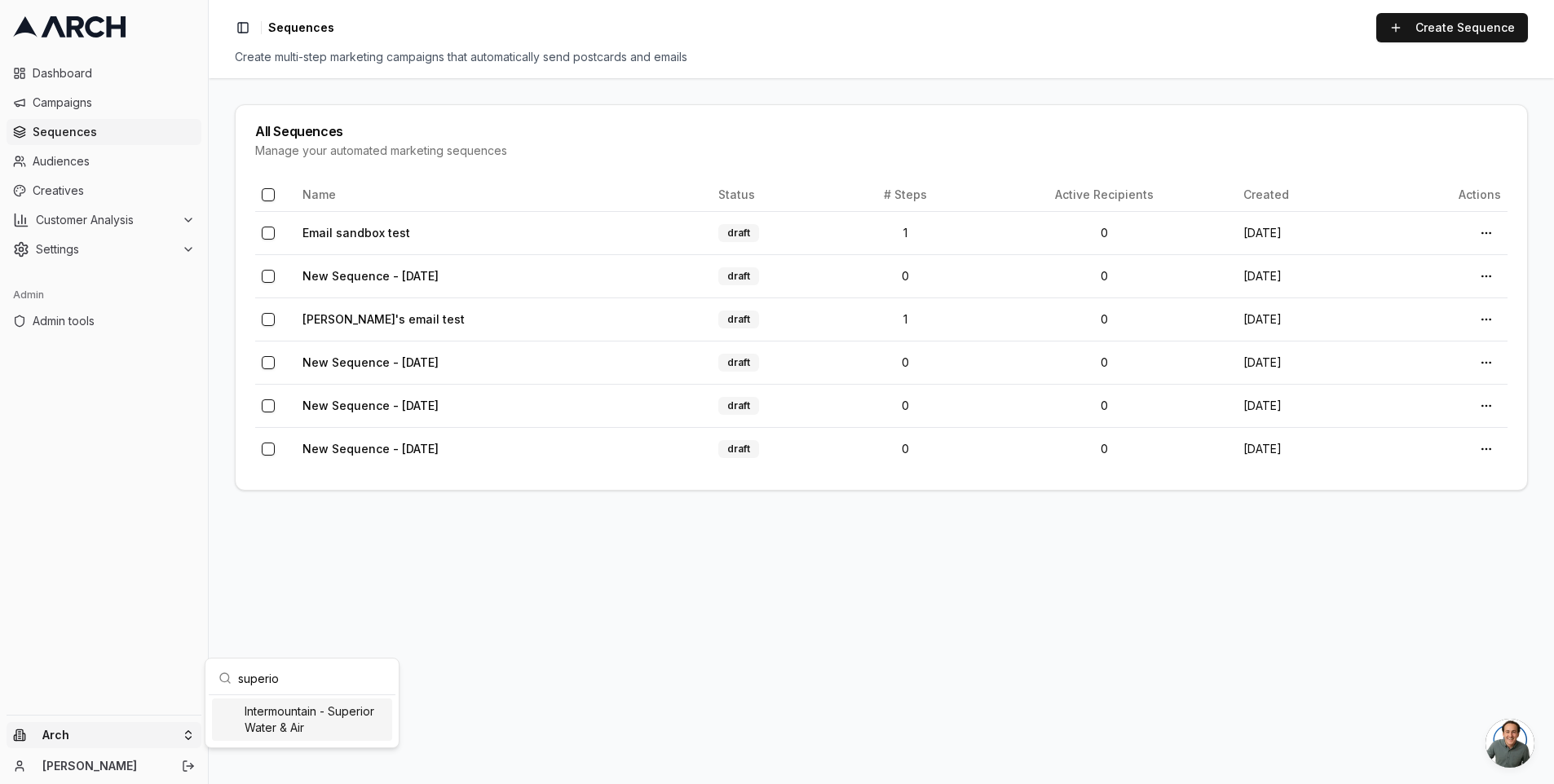
type input "superio"
click at [307, 718] on div "Intermountain - Superior Water & Air" at bounding box center [302, 720] width 180 height 42
